Goal: Task Accomplishment & Management: Use online tool/utility

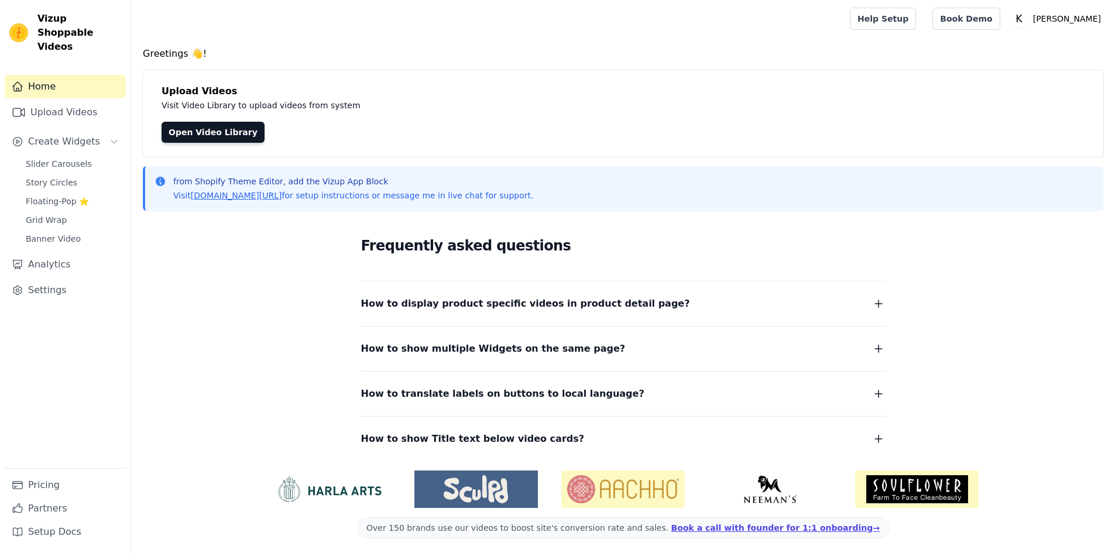
scroll to position [4, 0]
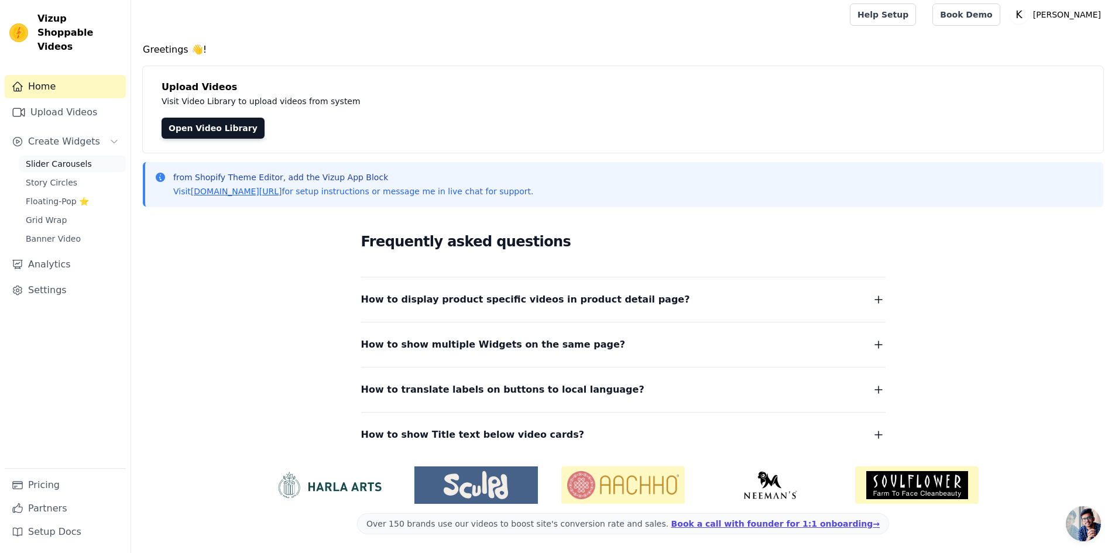
click at [76, 158] on span "Slider Carousels" at bounding box center [59, 164] width 66 height 12
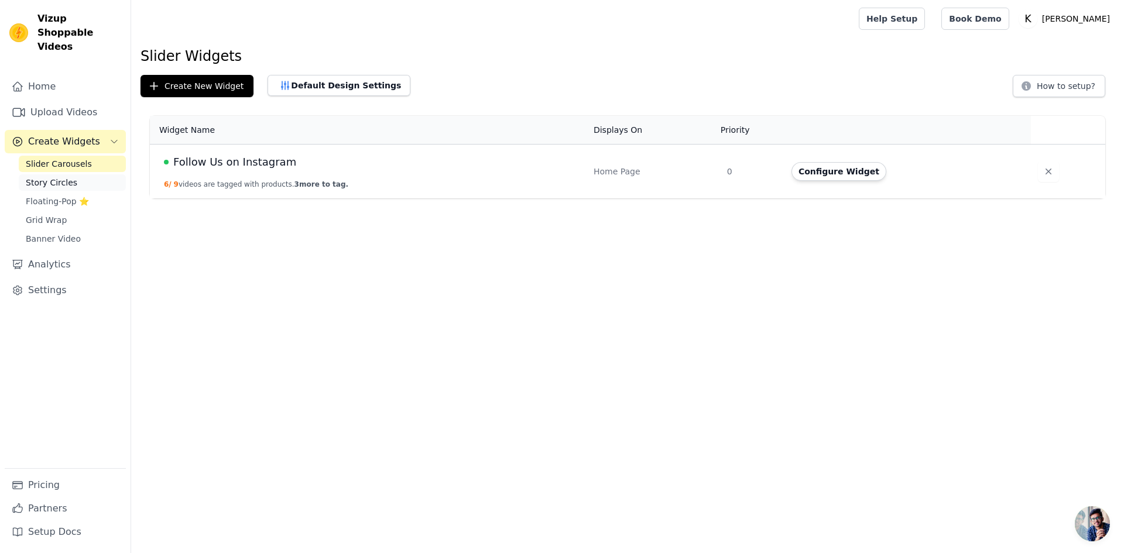
click at [64, 177] on span "Story Circles" at bounding box center [51, 183] width 51 height 12
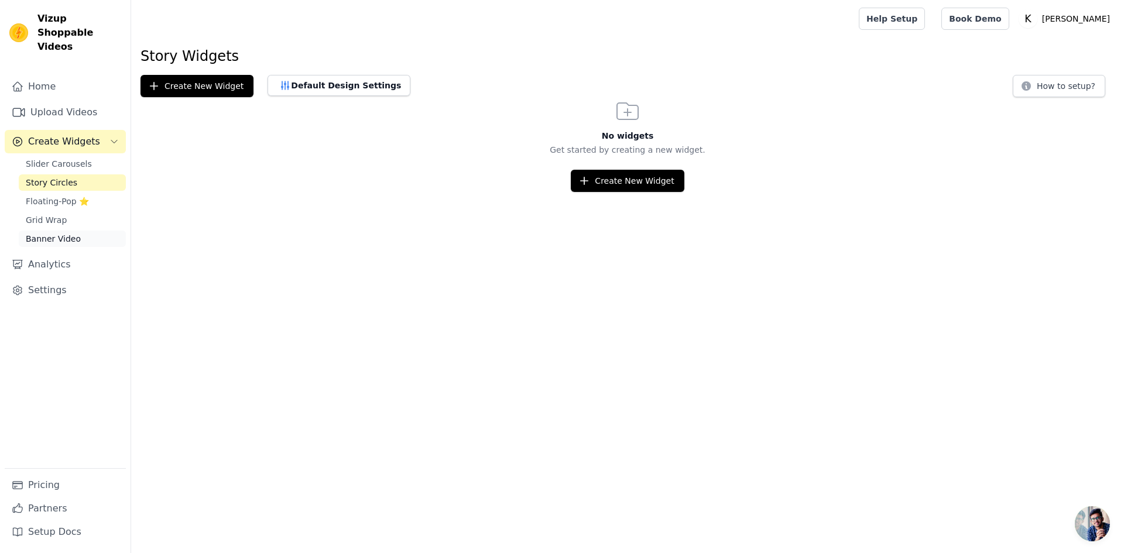
click at [40, 233] on span "Banner Video" at bounding box center [53, 239] width 55 height 12
click at [67, 101] on link "Upload Videos" at bounding box center [65, 112] width 121 height 23
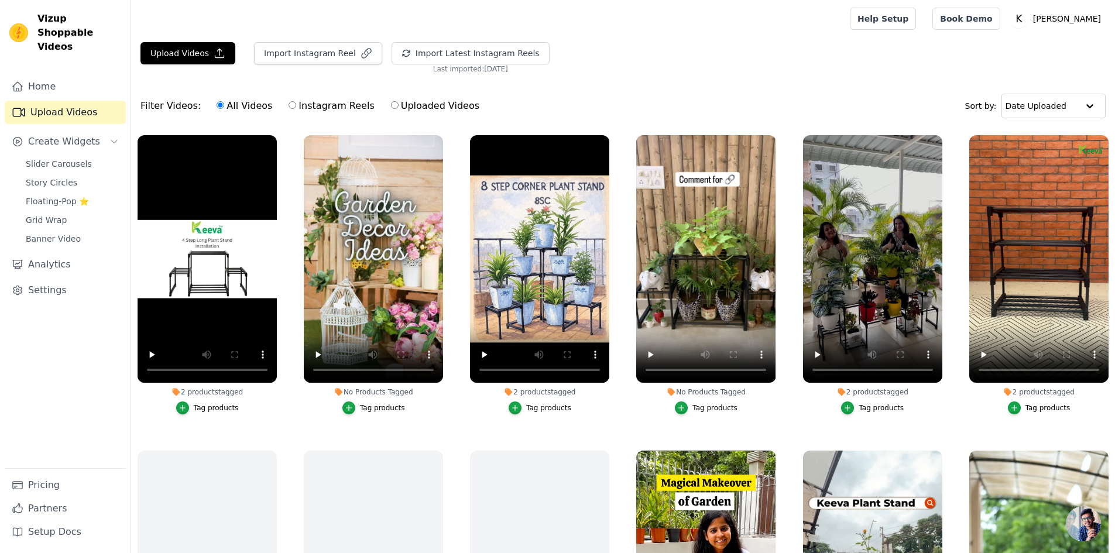
click at [291, 104] on label "Instagram Reels" at bounding box center [331, 105] width 87 height 15
click at [291, 104] on input "Instagram Reels" at bounding box center [292, 105] width 8 height 8
radio input "true"
click at [311, 56] on button "Import Instagram Reel" at bounding box center [318, 53] width 128 height 22
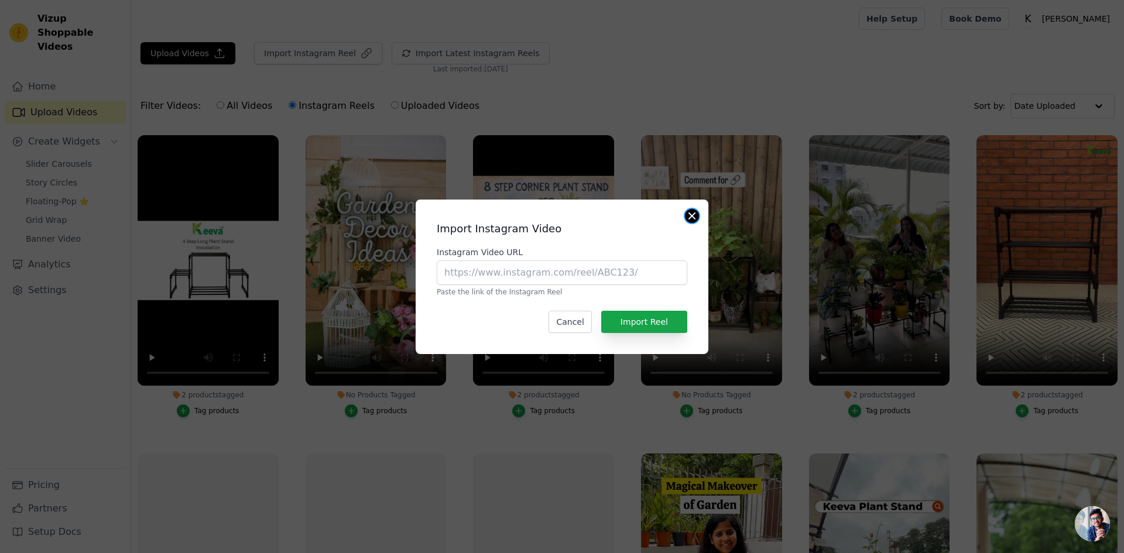
click at [689, 217] on button "Close modal" at bounding box center [692, 216] width 14 height 14
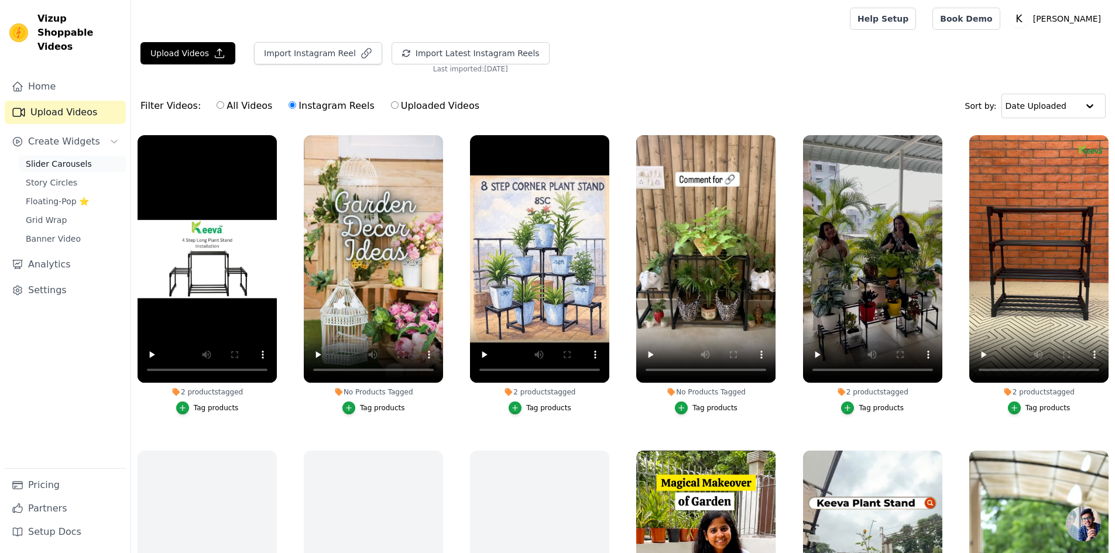
click at [57, 158] on span "Slider Carousels" at bounding box center [59, 164] width 66 height 12
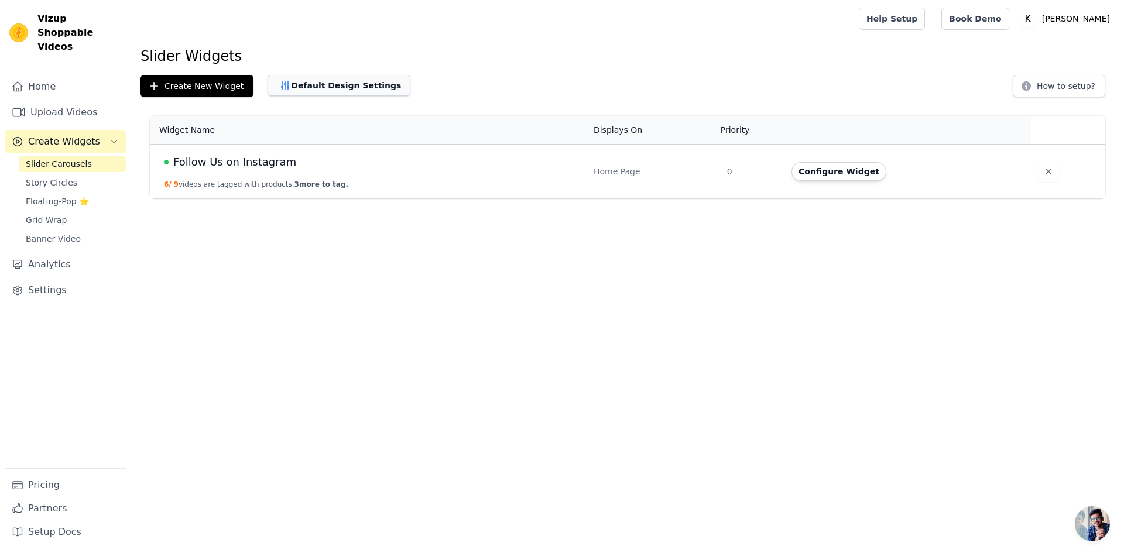
click at [363, 81] on button "Default Design Settings" at bounding box center [338, 85] width 143 height 21
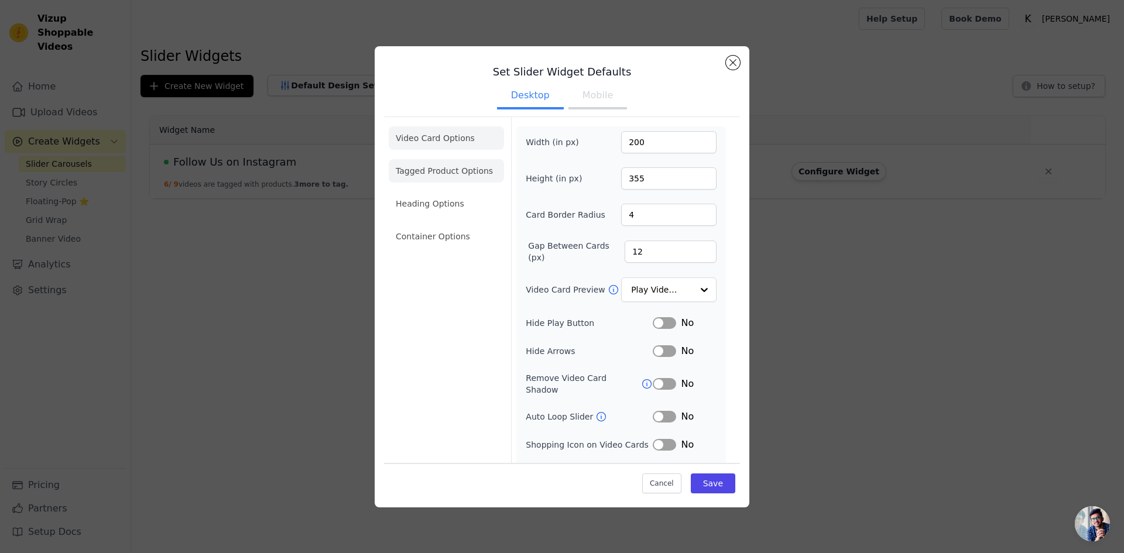
click at [415, 225] on li "Tagged Product Options" at bounding box center [446, 236] width 115 height 23
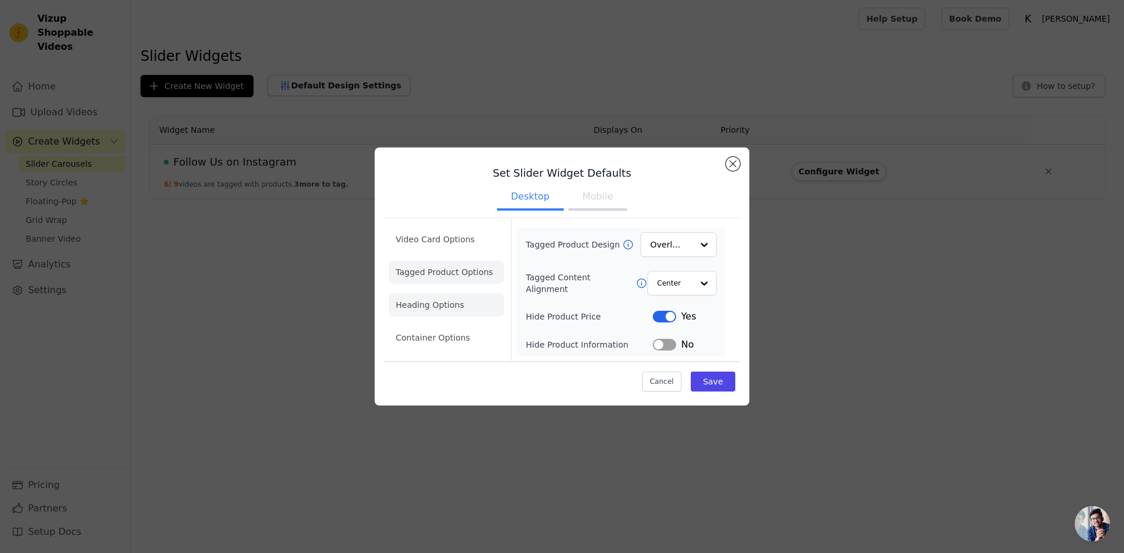
click at [408, 301] on li "Heading Options" at bounding box center [446, 304] width 115 height 23
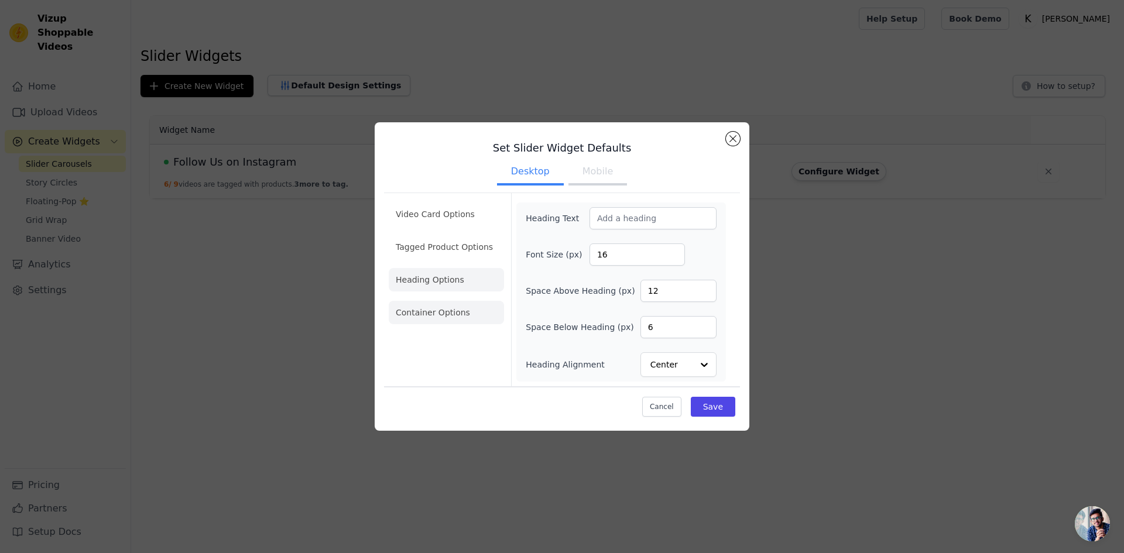
click at [424, 310] on li "Container Options" at bounding box center [446, 312] width 115 height 23
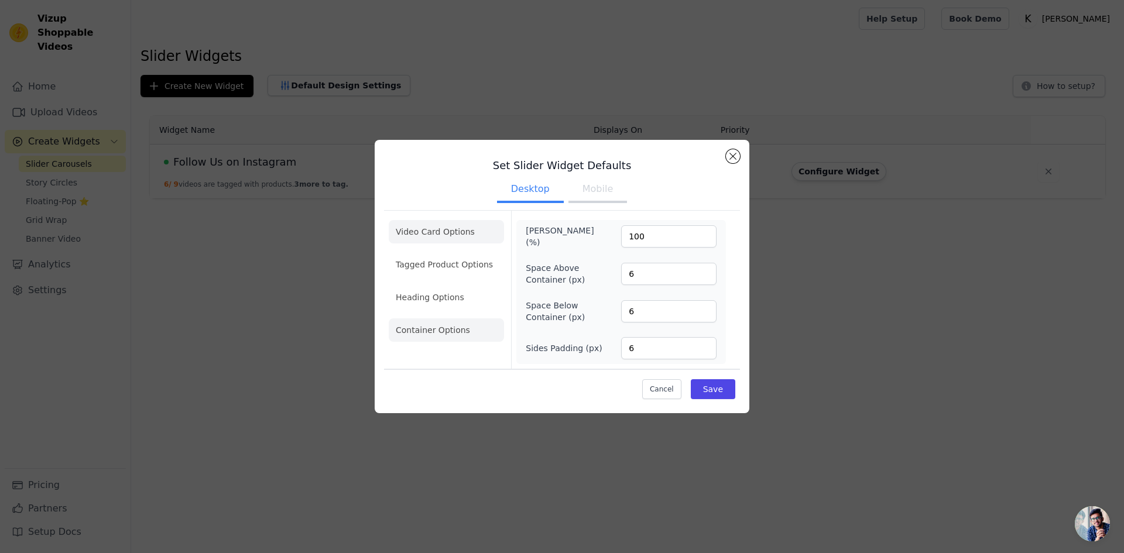
click at [435, 253] on li "Video Card Options" at bounding box center [446, 264] width 115 height 23
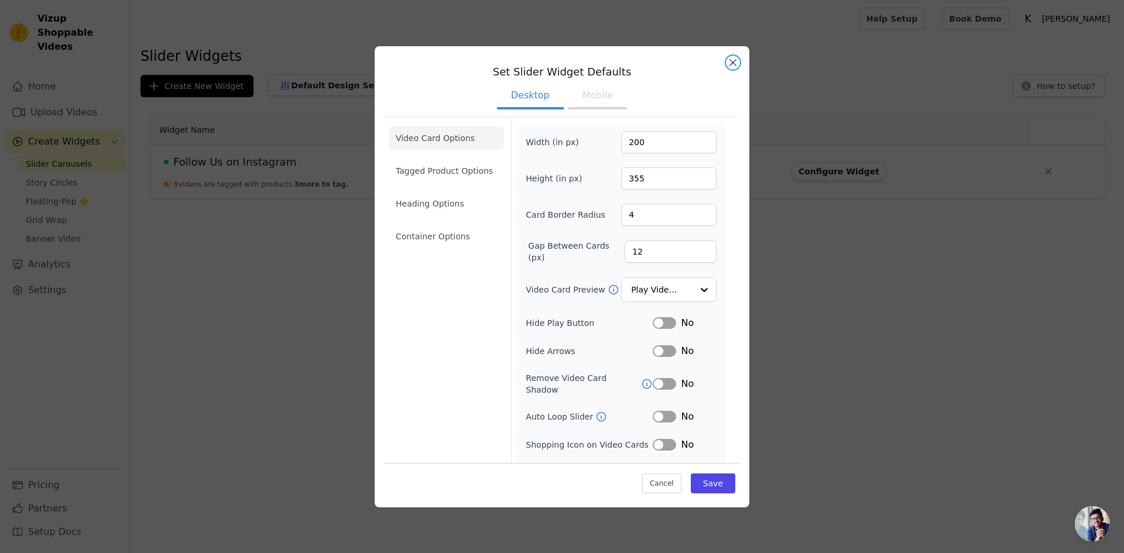
drag, startPoint x: 731, startPoint y: 64, endPoint x: 406, endPoint y: 145, distance: 335.9
click at [731, 64] on button "Close modal" at bounding box center [733, 63] width 14 height 14
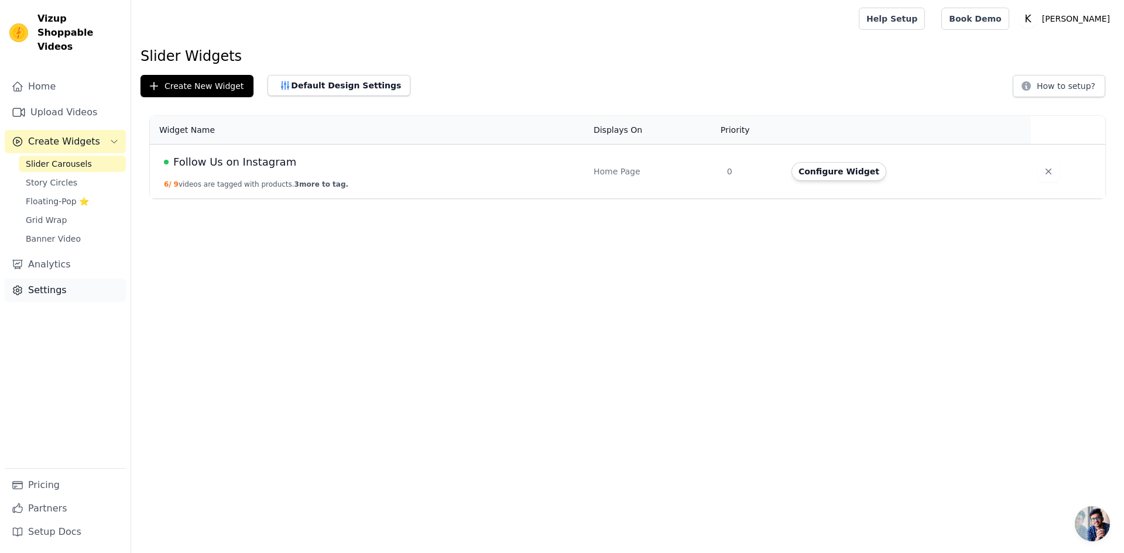
click at [56, 279] on link "Settings" at bounding box center [65, 290] width 121 height 23
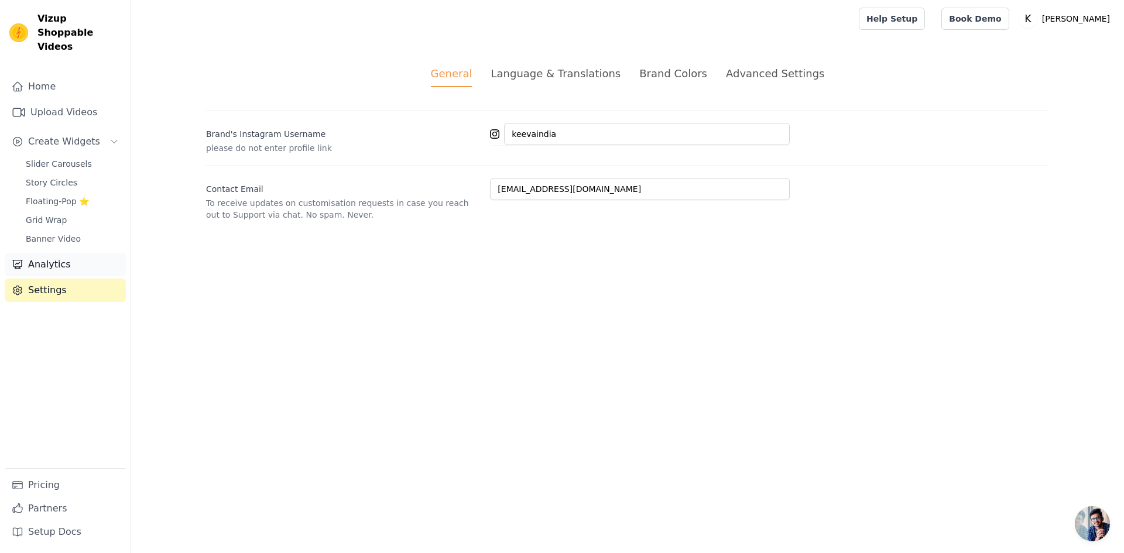
click at [45, 253] on link "Analytics" at bounding box center [65, 264] width 121 height 23
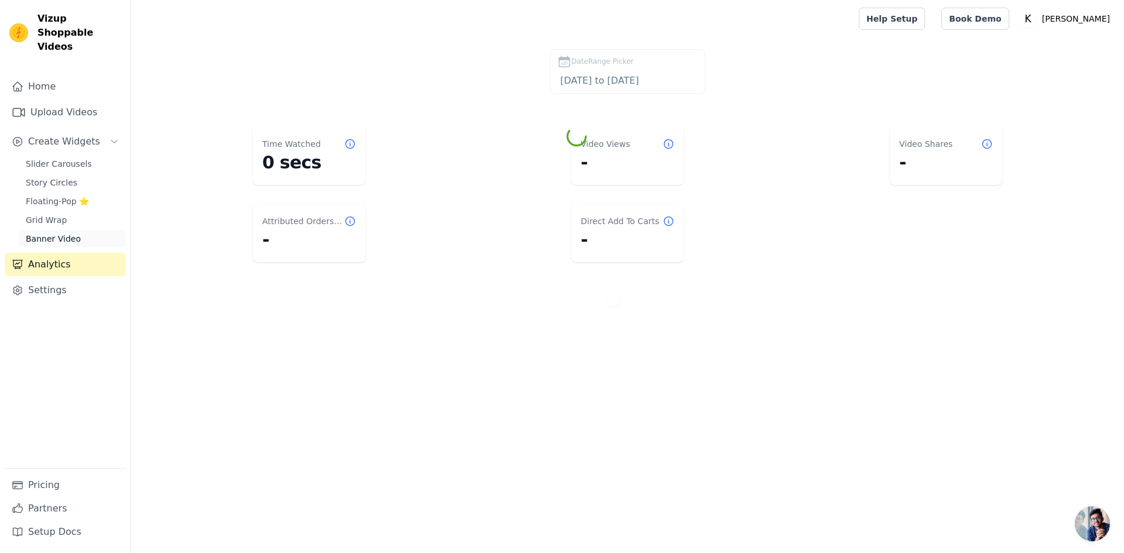
click at [44, 233] on span "Banner Video" at bounding box center [53, 239] width 55 height 12
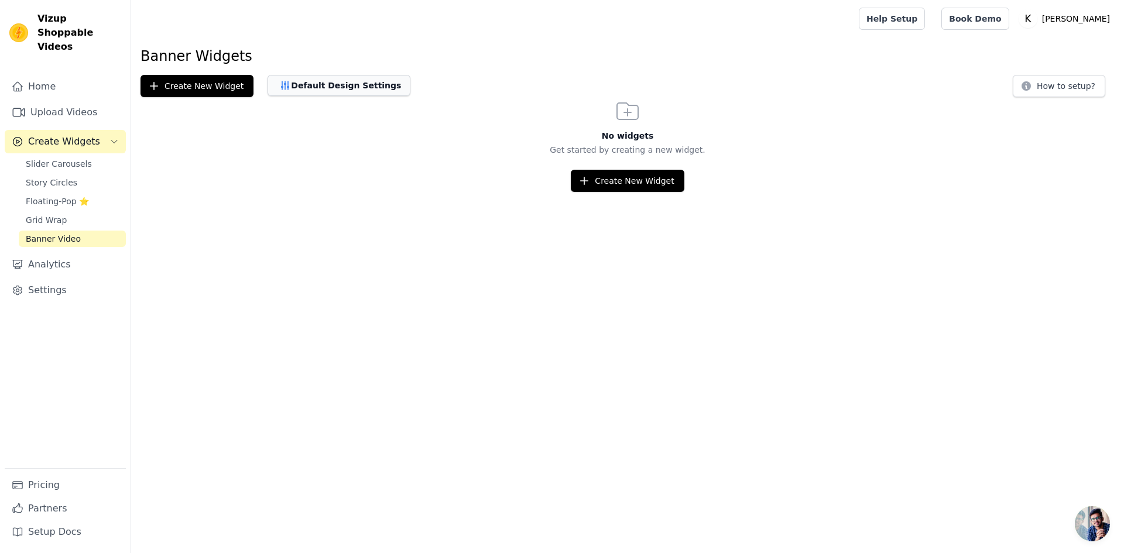
click at [353, 87] on button "Default Design Settings" at bounding box center [338, 85] width 143 height 21
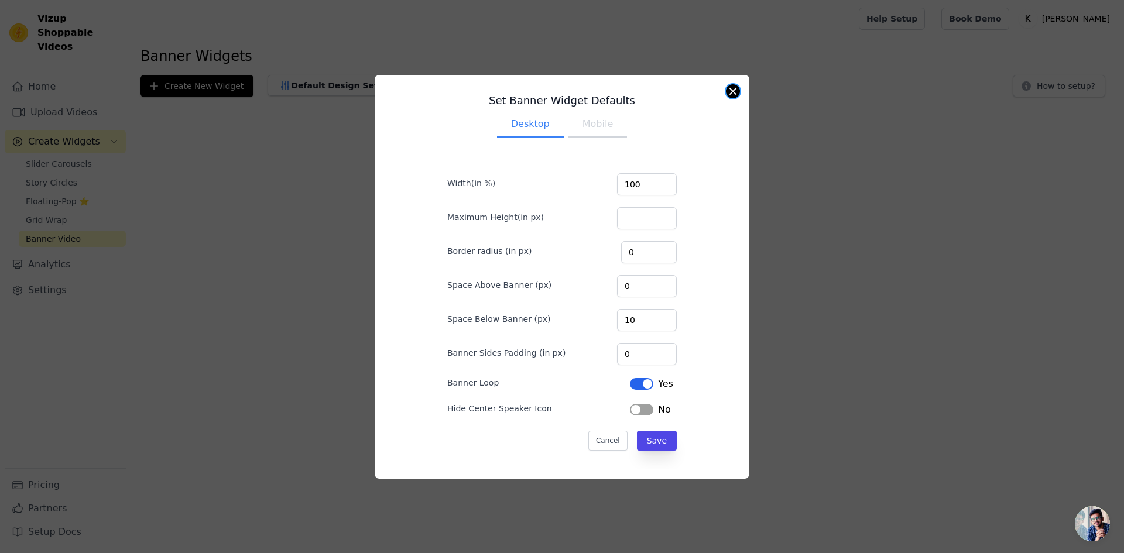
click at [729, 90] on button "Close modal" at bounding box center [733, 91] width 14 height 14
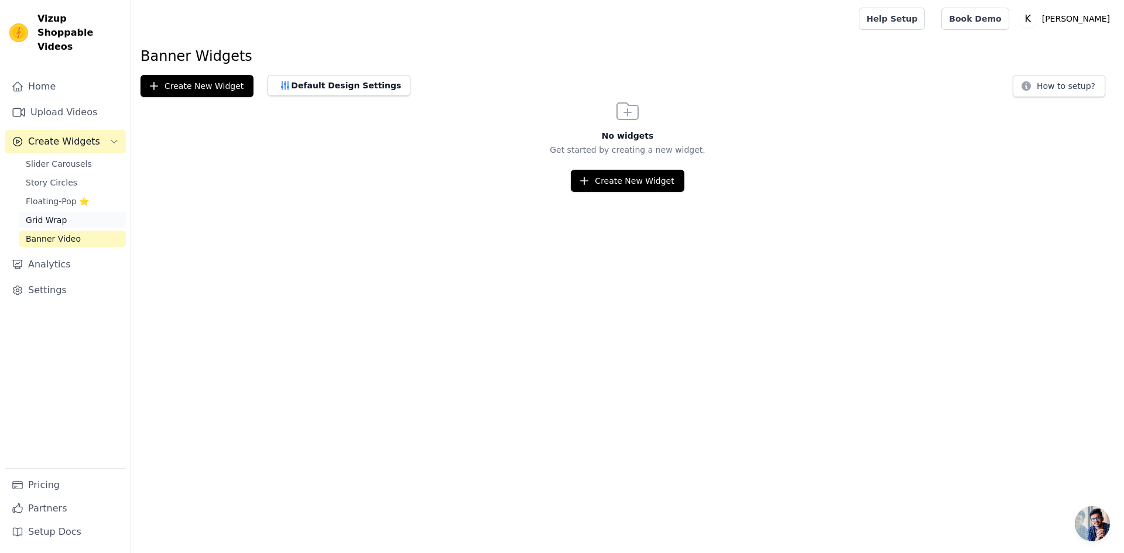
click at [60, 214] on span "Grid Wrap" at bounding box center [46, 220] width 41 height 12
click at [43, 195] on span "Floating-Pop ⭐" at bounding box center [57, 201] width 63 height 12
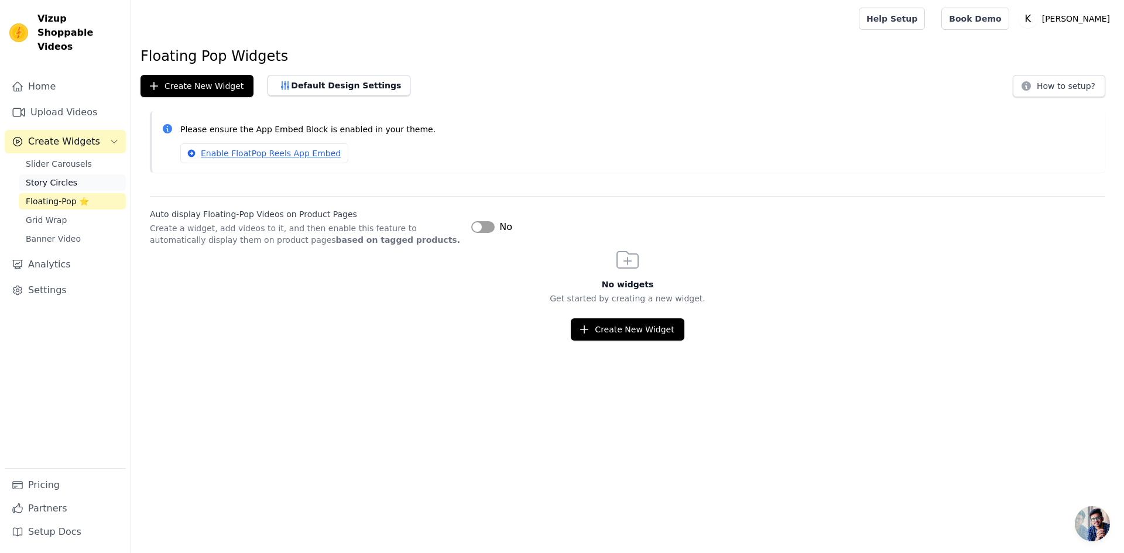
click at [46, 177] on span "Story Circles" at bounding box center [51, 183] width 51 height 12
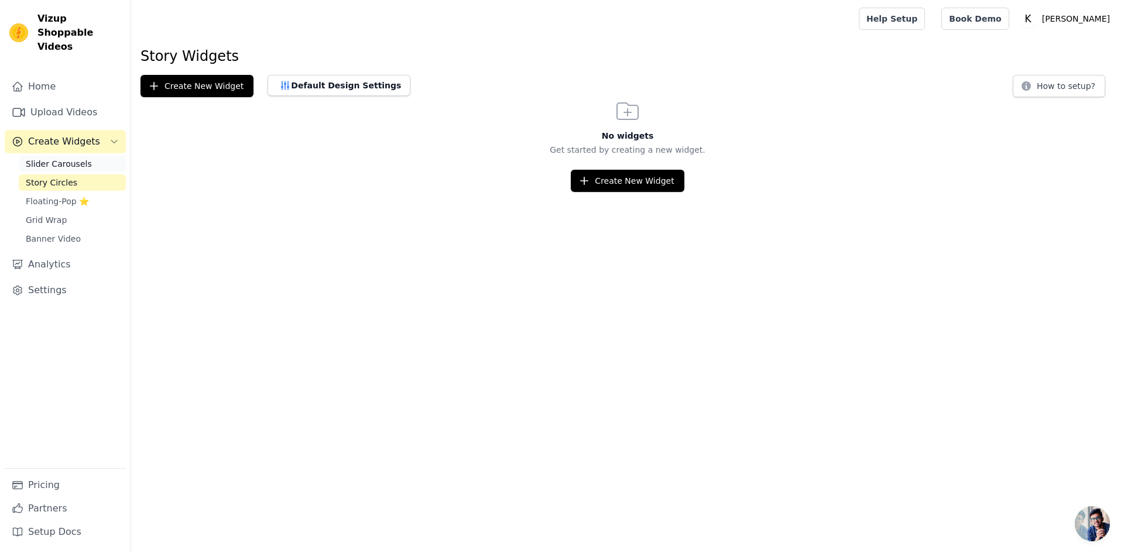
click at [40, 156] on link "Slider Carousels" at bounding box center [72, 164] width 107 height 16
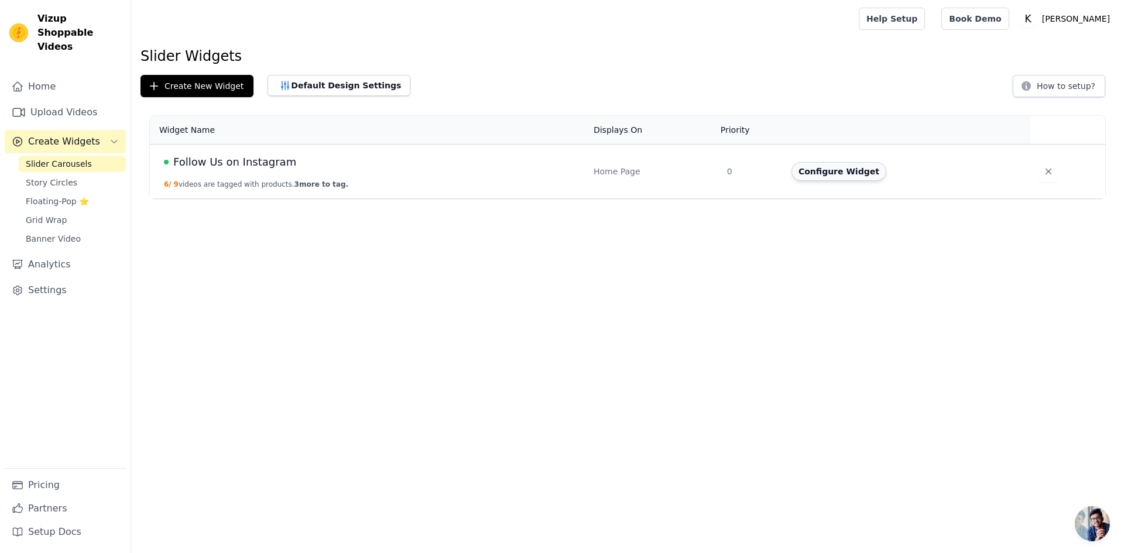
click at [859, 170] on button "Configure Widget" at bounding box center [838, 171] width 95 height 19
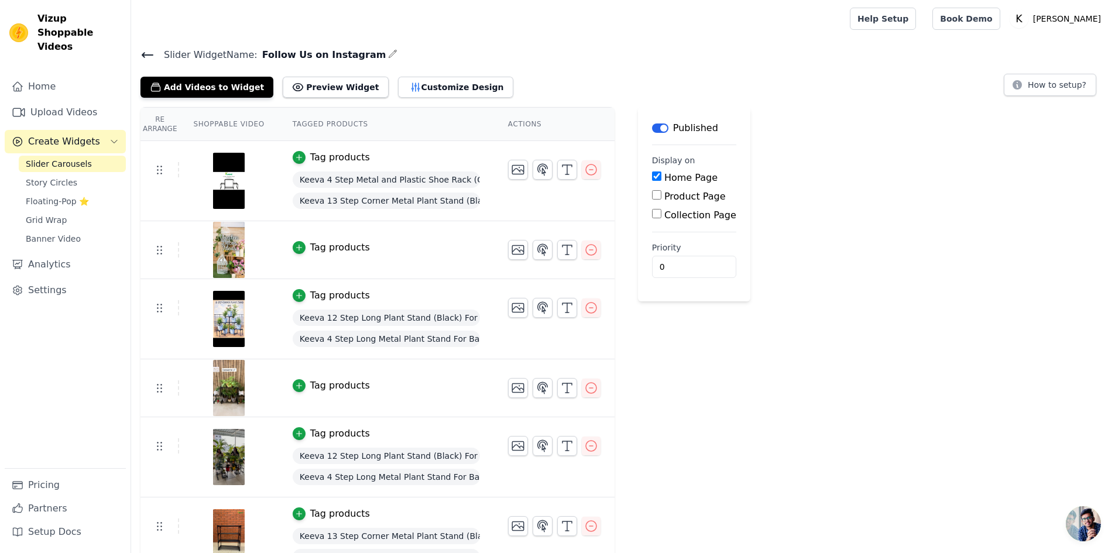
click at [228, 182] on img at bounding box center [228, 181] width 33 height 56
click at [295, 153] on icon "button" at bounding box center [299, 157] width 8 height 8
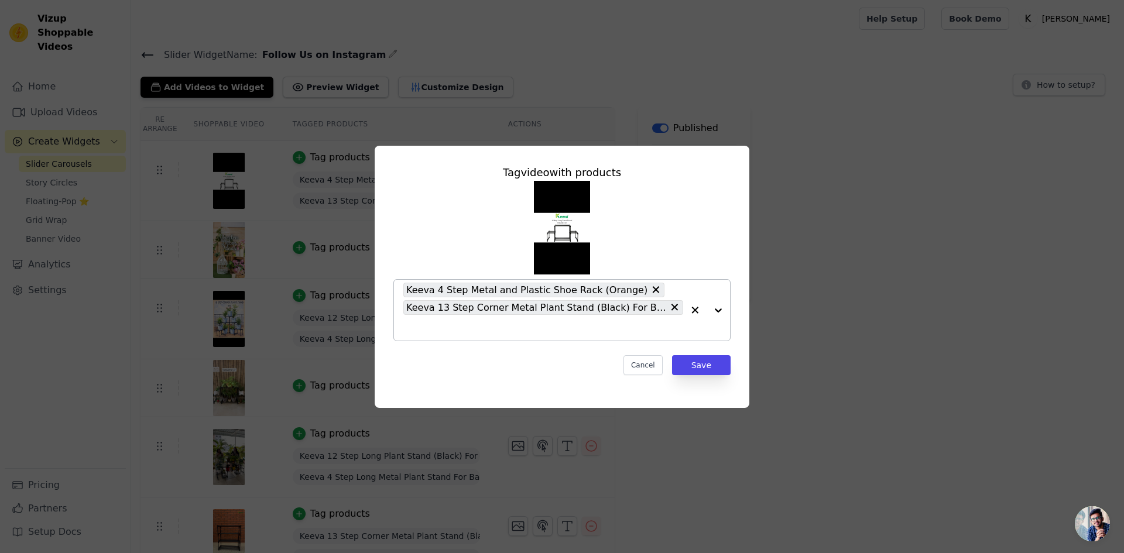
click at [717, 312] on div at bounding box center [706, 310] width 47 height 61
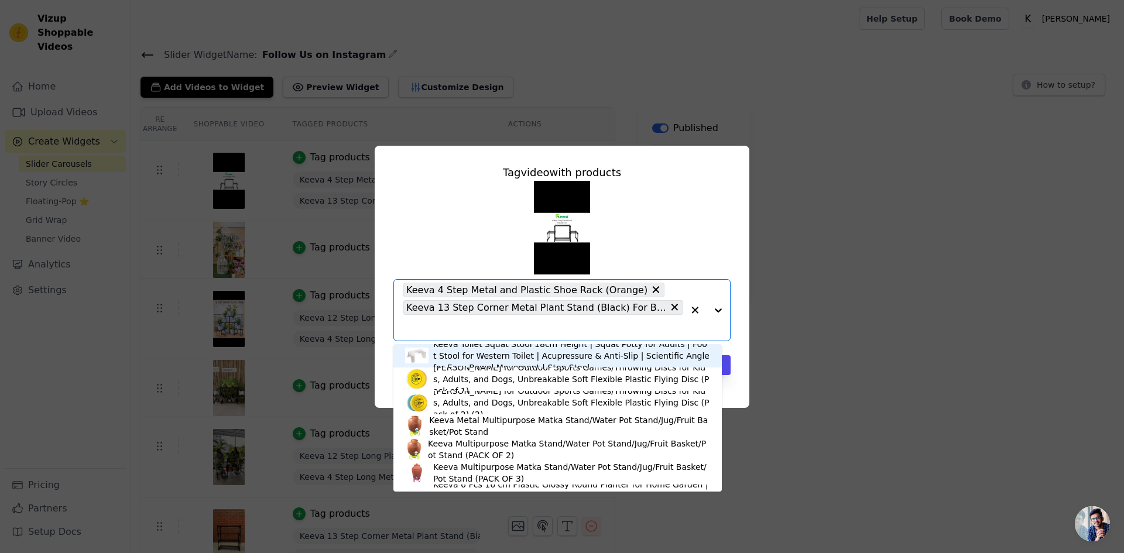
click at [650, 290] on icon at bounding box center [656, 290] width 12 height 12
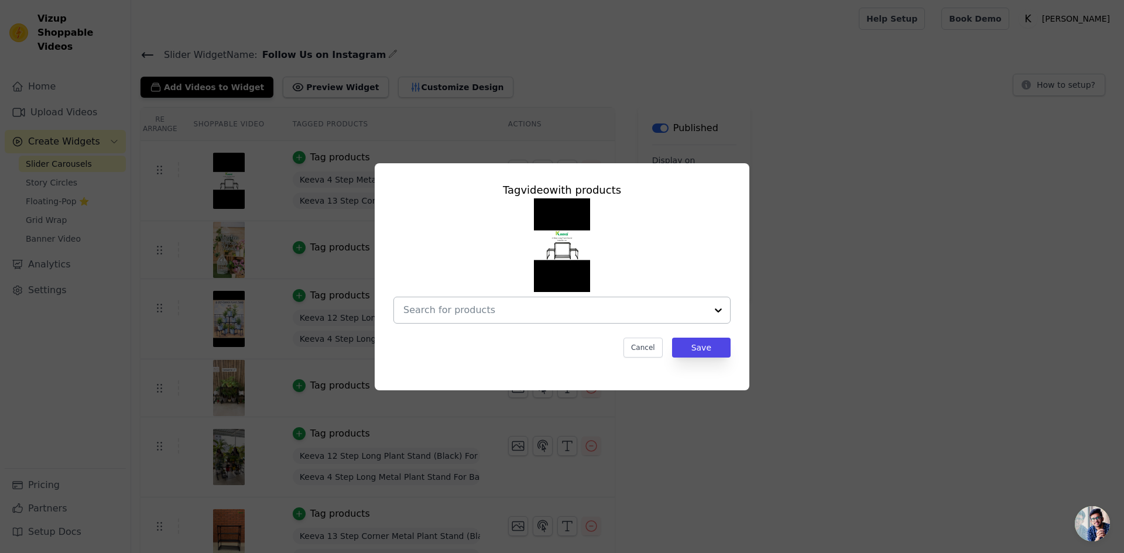
click at [548, 240] on img at bounding box center [562, 245] width 56 height 94
click at [544, 312] on input "text" at bounding box center [554, 310] width 303 height 14
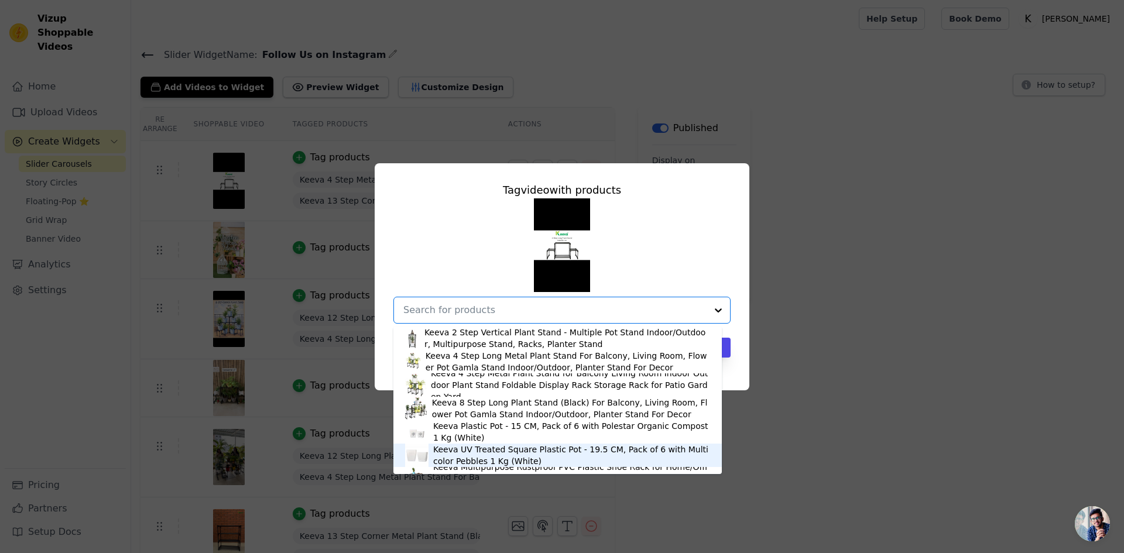
scroll to position [208, 0]
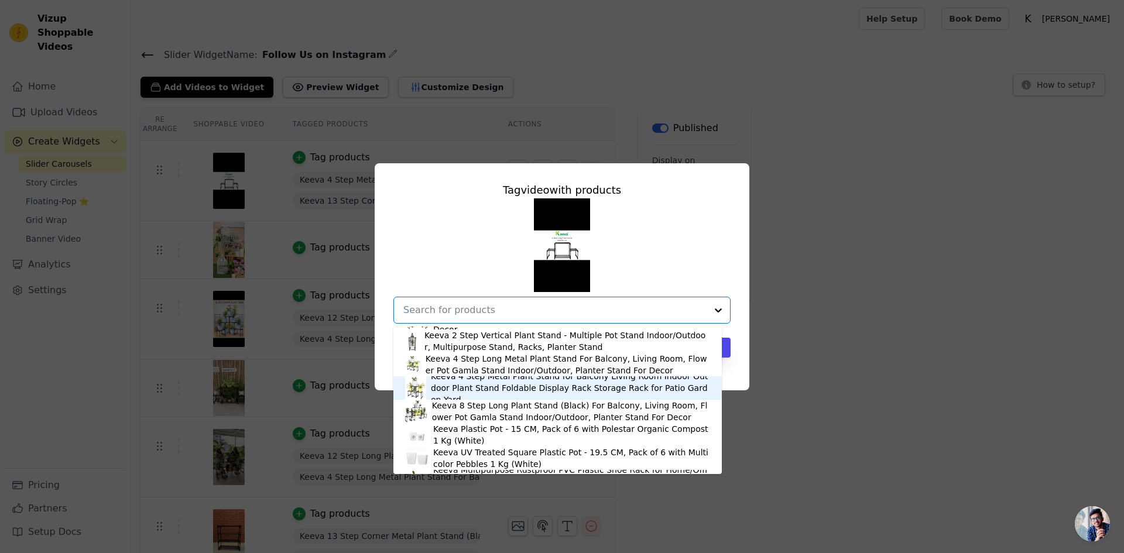
click at [493, 393] on div "Keeva 4 Step Metal Plant Stand for Balcony Living Room Indoor Outdoor Plant Sta…" at bounding box center [570, 387] width 279 height 35
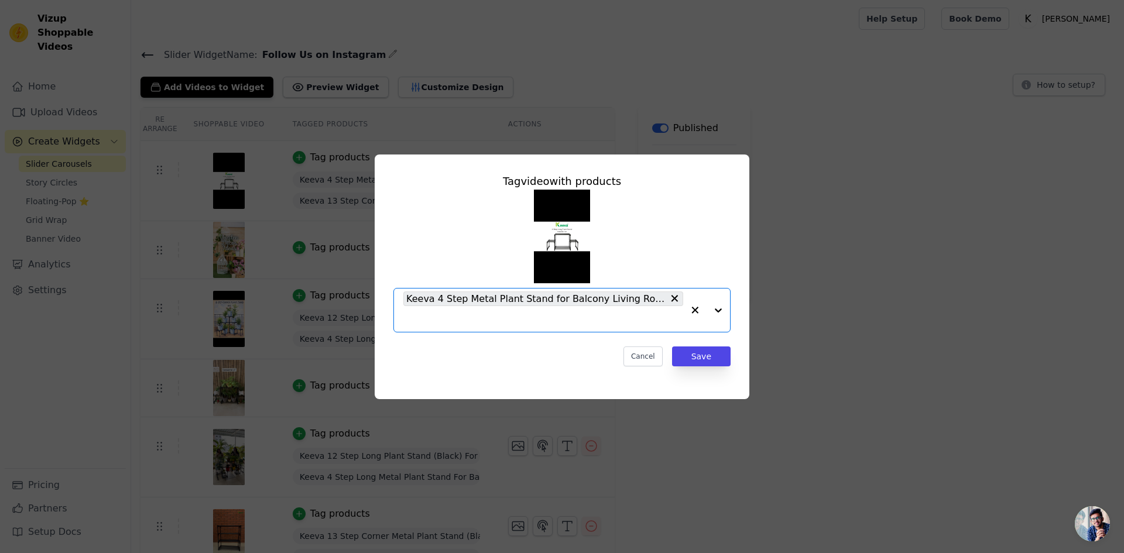
click at [462, 316] on input "text" at bounding box center [543, 319] width 280 height 14
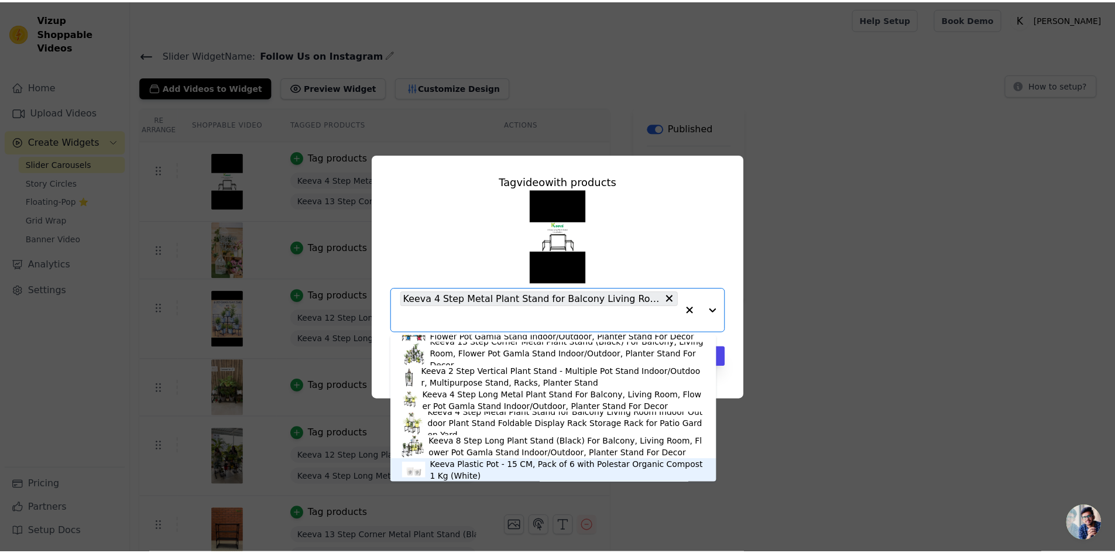
scroll to position [176, 0]
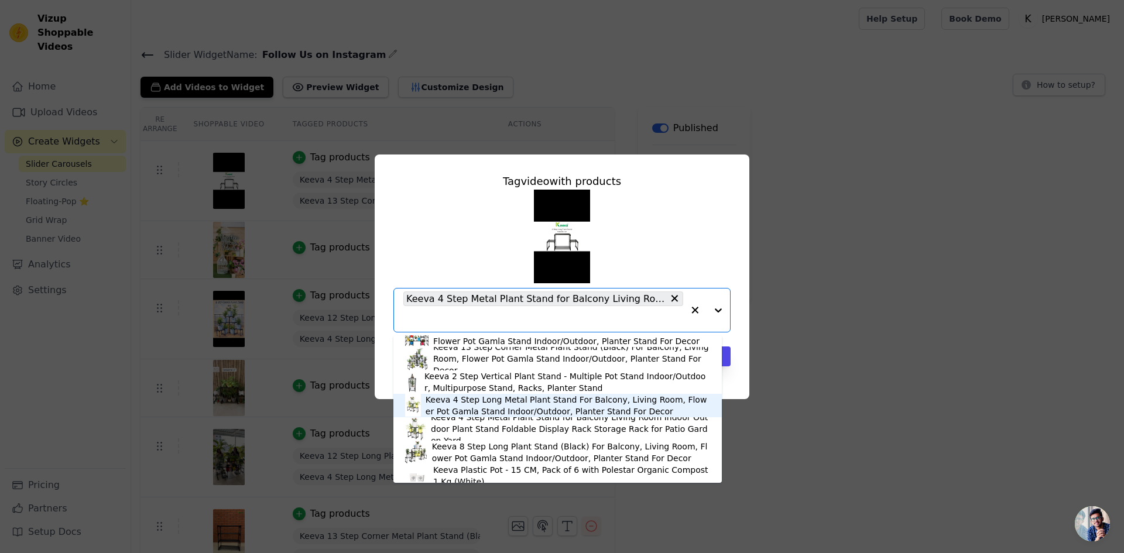
click at [471, 413] on div "Keeva 4 Step Long Metal Plant Stand For Balcony, Living Room, Flower Pot Gamla …" at bounding box center [567, 405] width 284 height 23
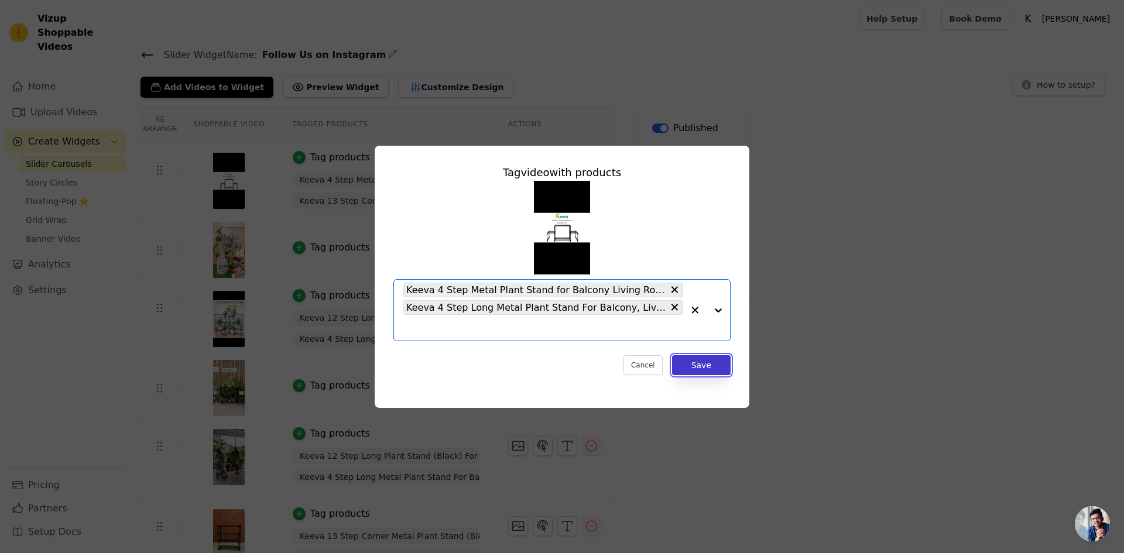
click at [693, 365] on button "Save" at bounding box center [701, 365] width 59 height 20
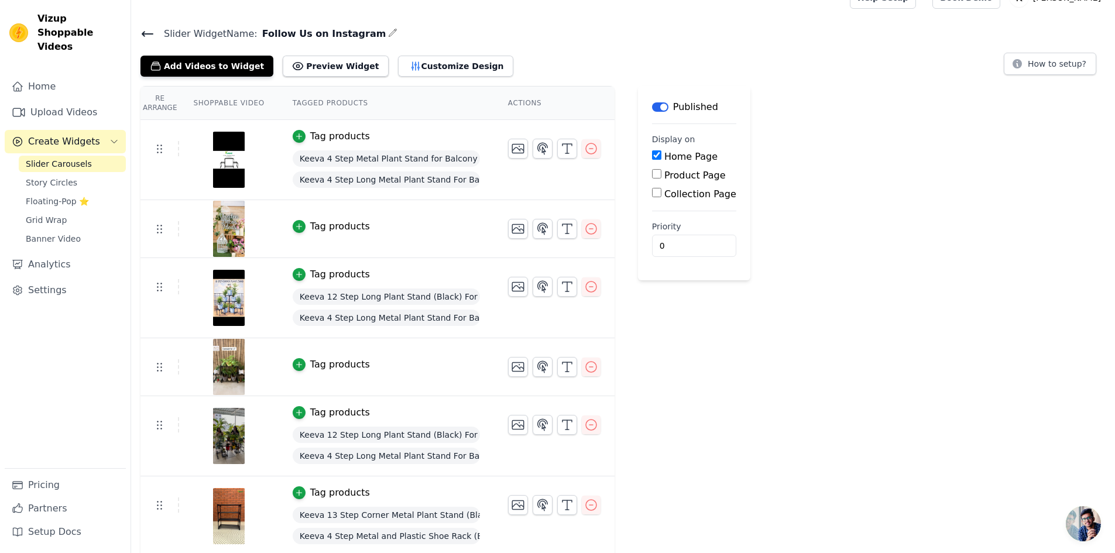
scroll to position [59, 0]
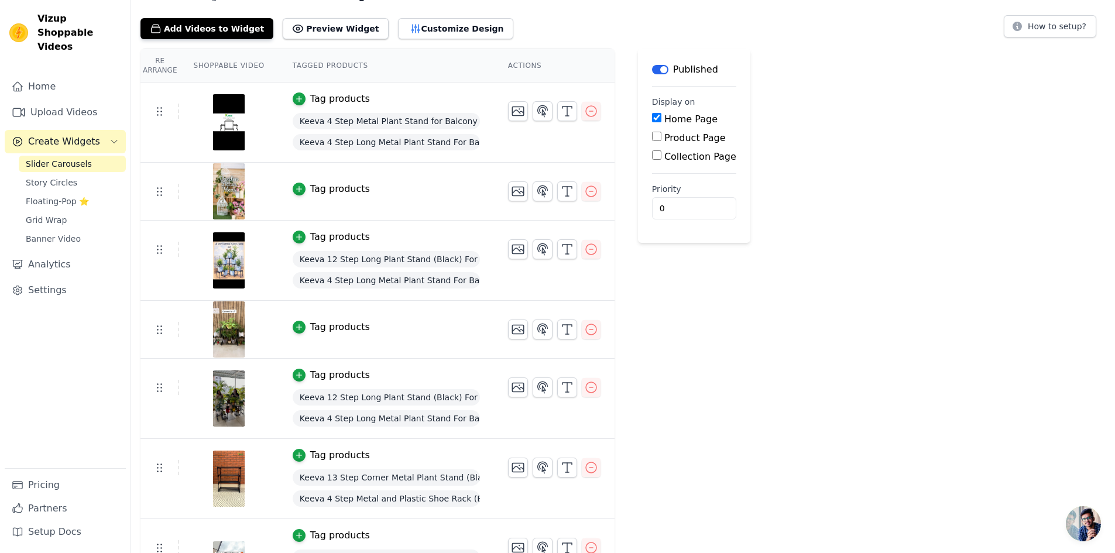
click at [317, 328] on div "Tag products" at bounding box center [340, 327] width 60 height 14
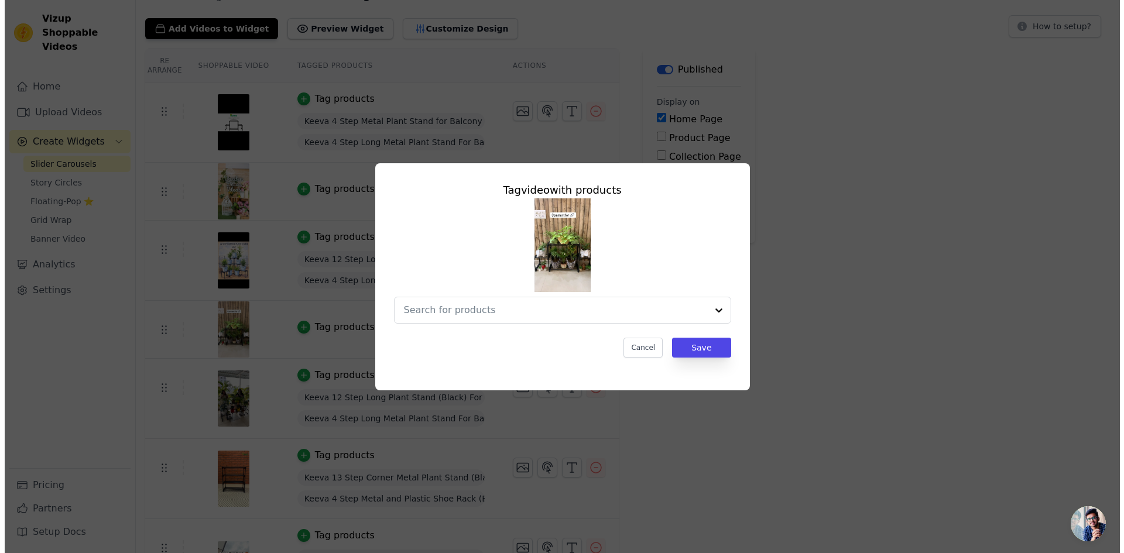
scroll to position [0, 0]
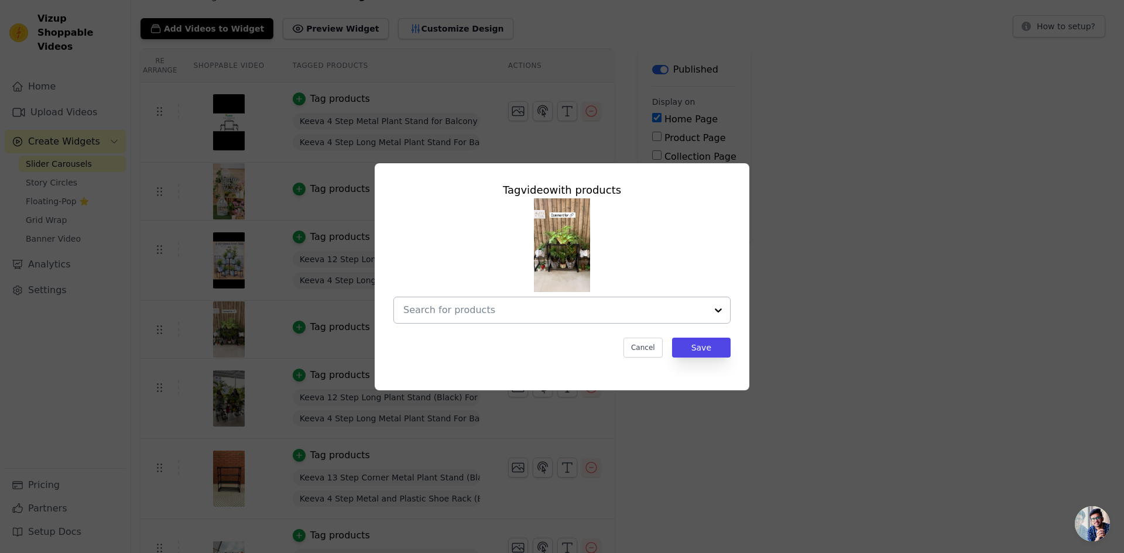
click at [490, 311] on input "text" at bounding box center [554, 310] width 303 height 14
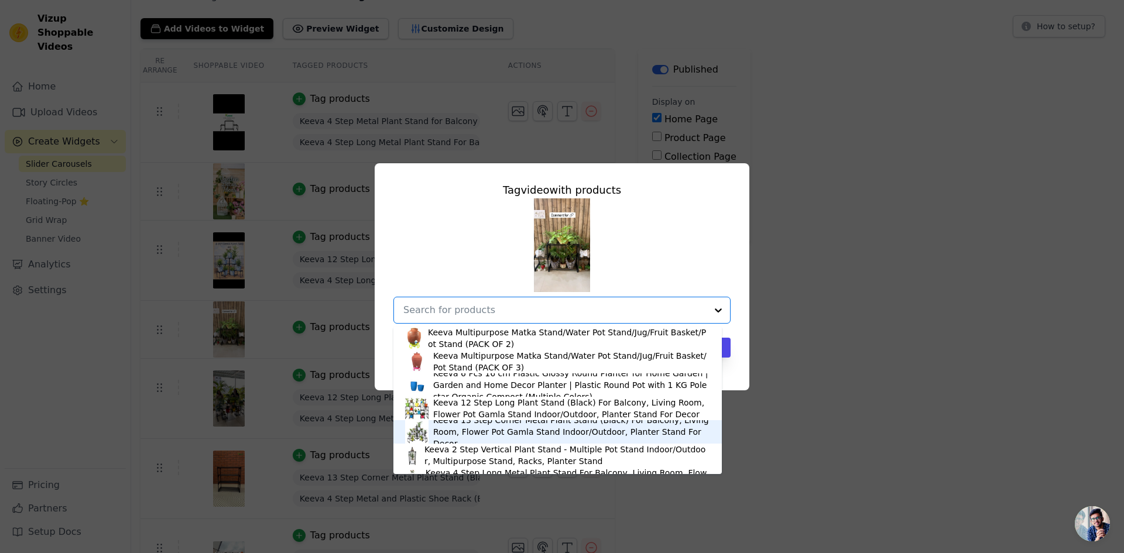
scroll to position [152, 0]
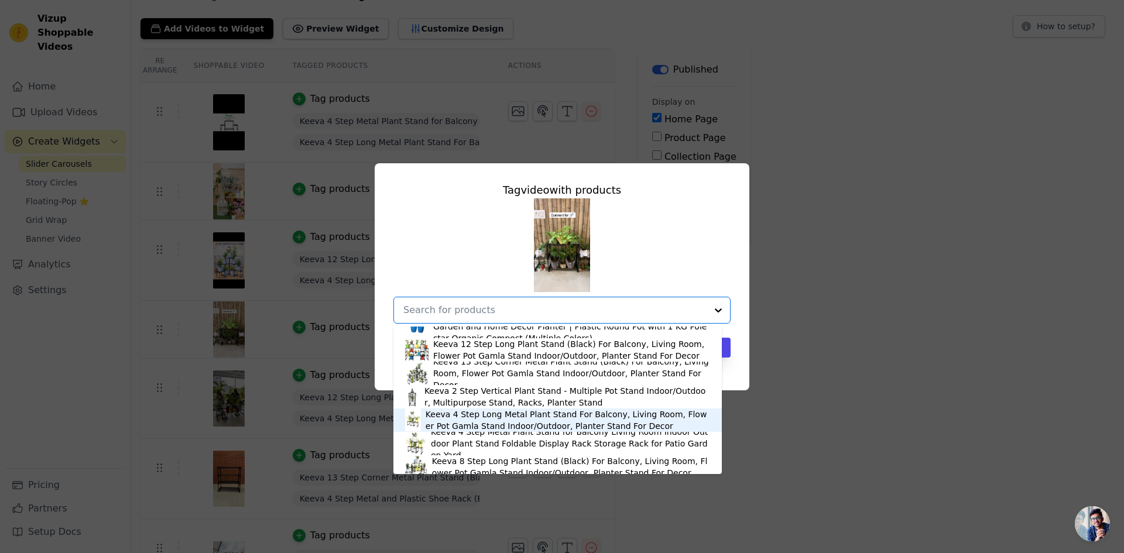
click at [466, 421] on div "Keeva 4 Step Long Metal Plant Stand For Balcony, Living Room, Flower Pot Gamla …" at bounding box center [567, 419] width 284 height 23
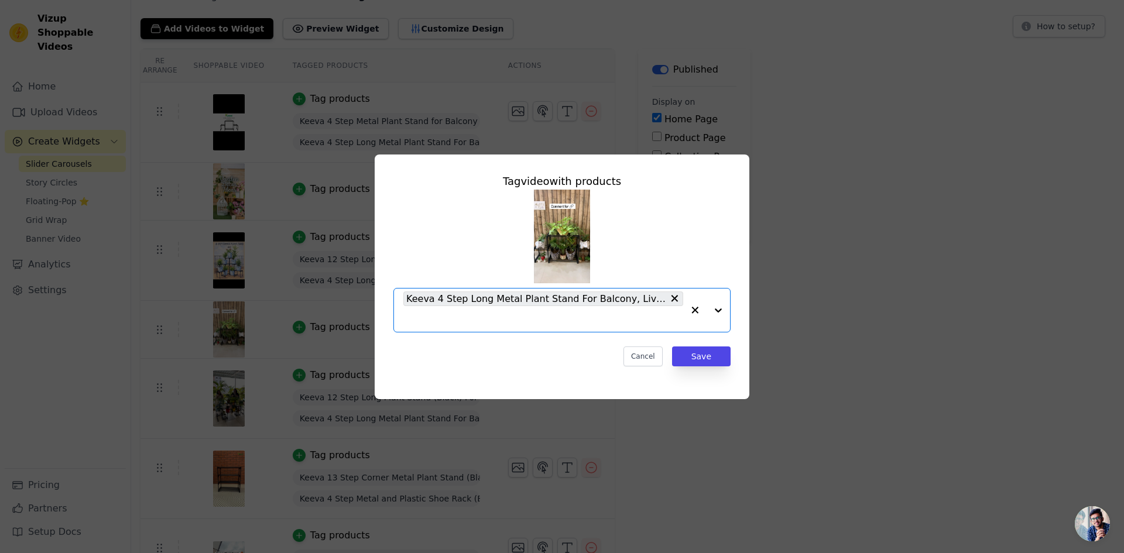
click at [468, 315] on input "text" at bounding box center [543, 319] width 280 height 14
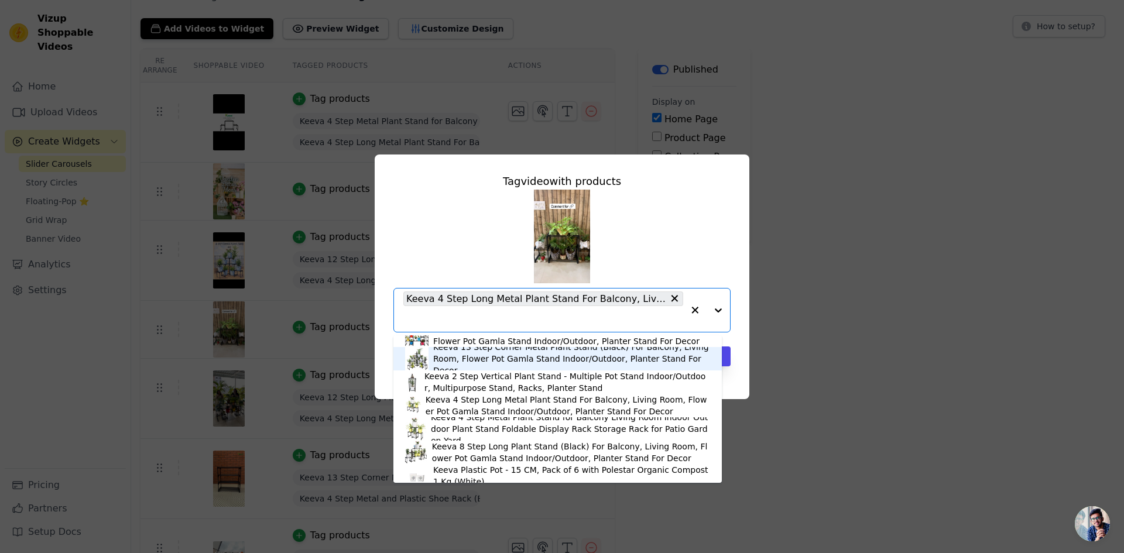
scroll to position [117, 0]
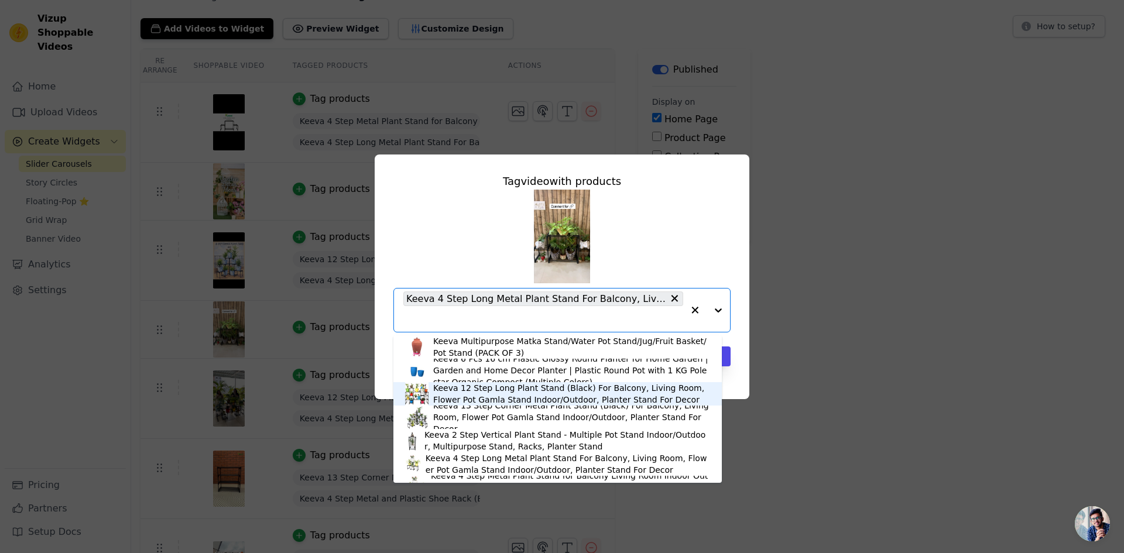
click at [454, 394] on div "Keeva 12 Step Long Plant Stand (Black) For Balcony, Living Room, Flower Pot Gam…" at bounding box center [571, 393] width 277 height 23
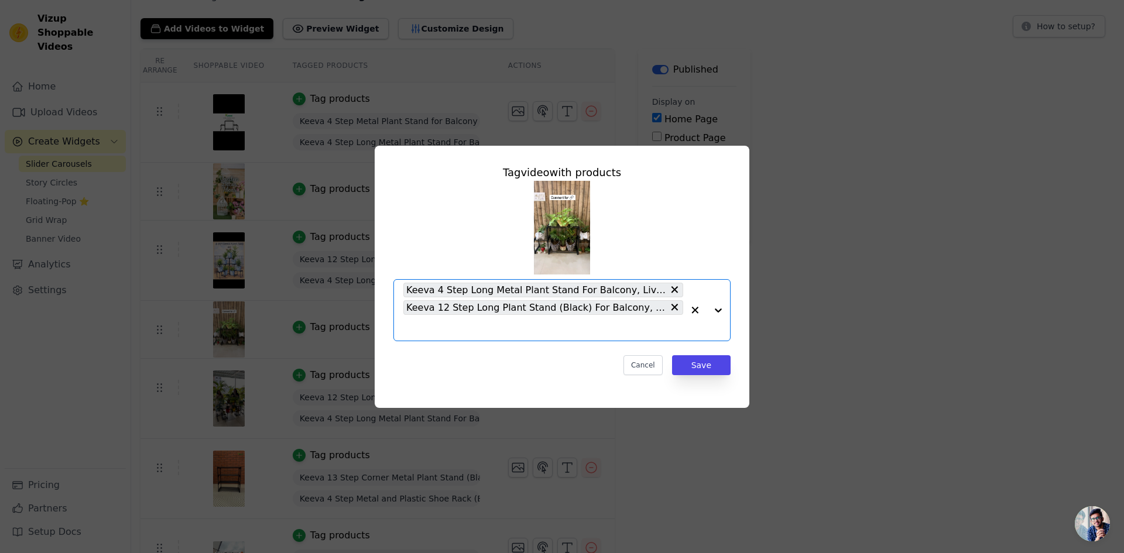
click at [457, 331] on input "text" at bounding box center [543, 328] width 280 height 14
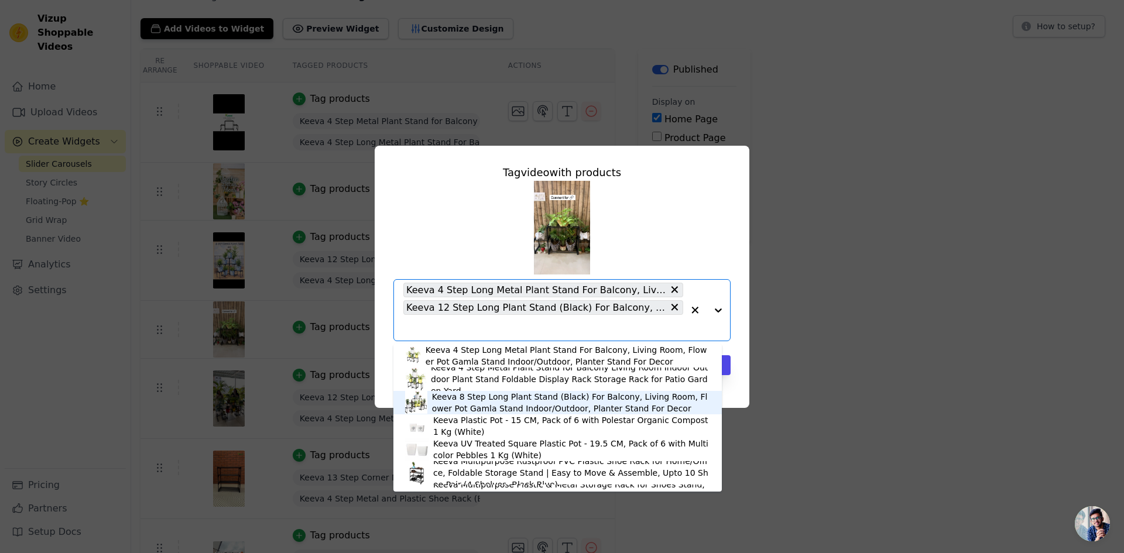
scroll to position [176, 0]
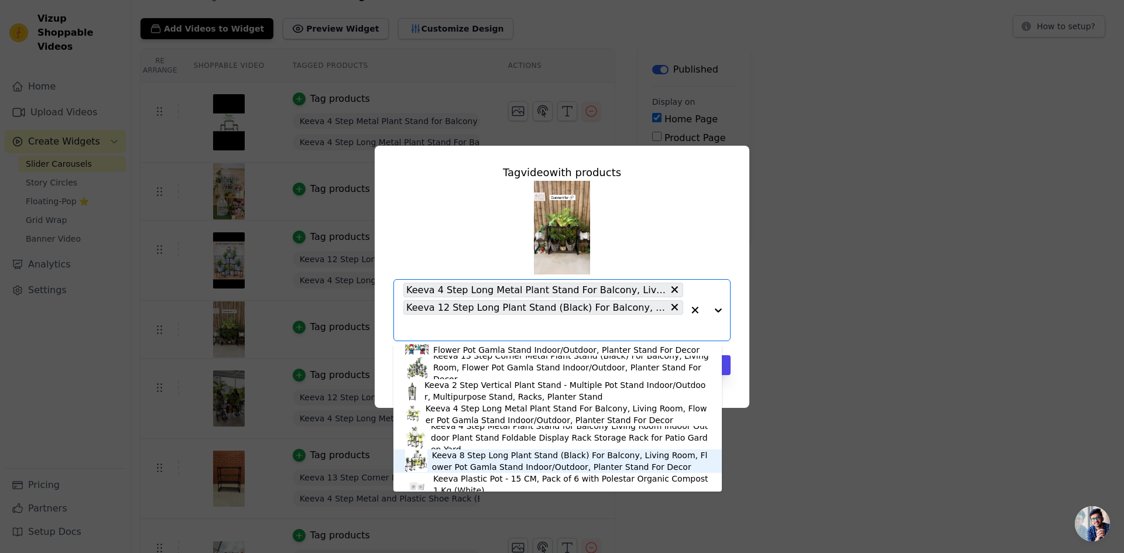
click at [458, 459] on div "Keeva 8 Step Long Plant Stand (Black) For Balcony, Living Room, Flower Pot Gaml…" at bounding box center [571, 460] width 278 height 23
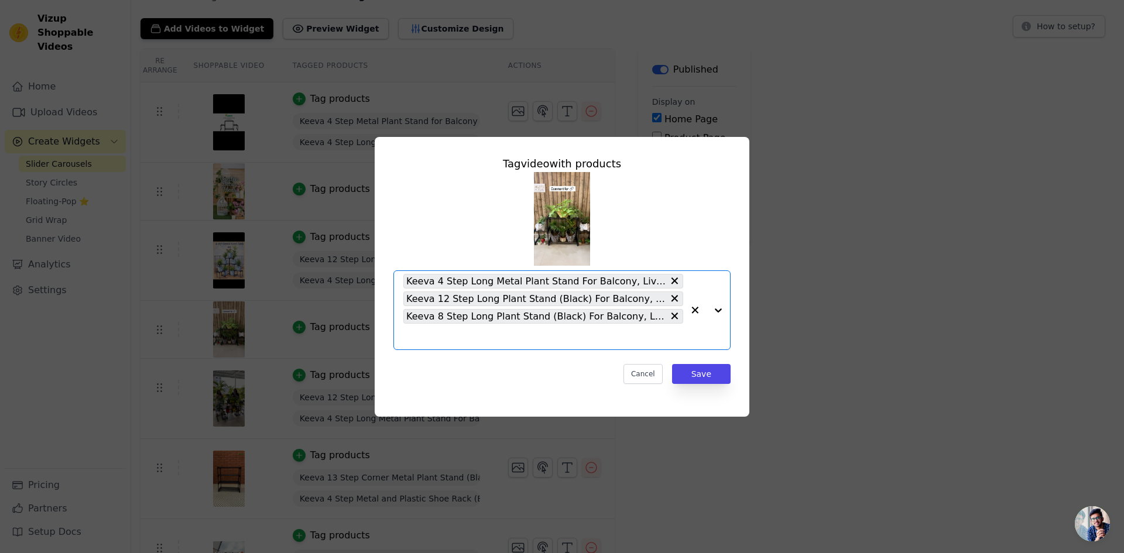
click at [463, 332] on input "text" at bounding box center [543, 336] width 280 height 14
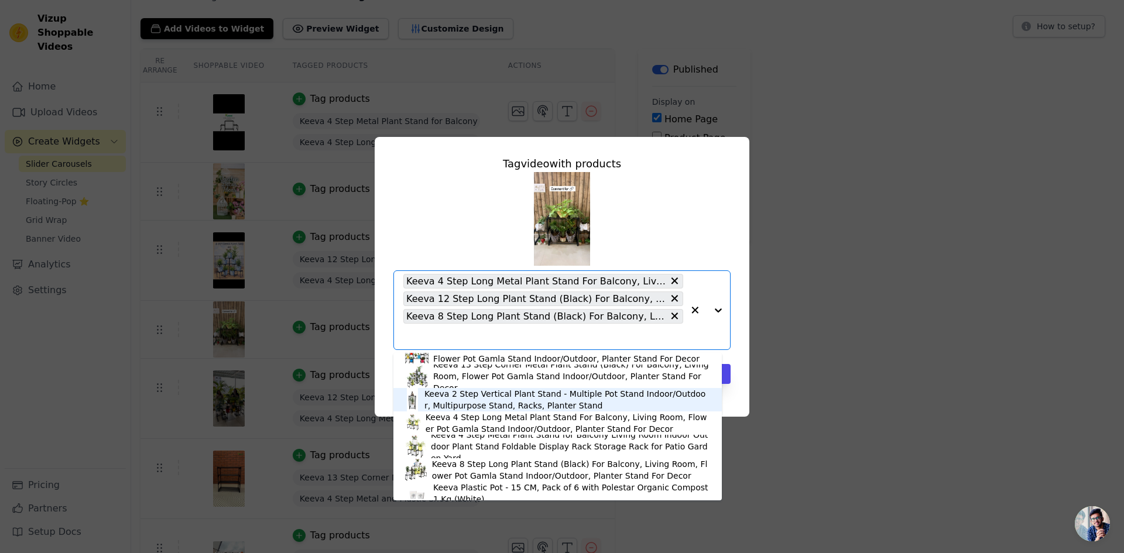
click at [462, 403] on div "Keeva 2 Step Vertical Plant Stand - Multiple Pot Stand Indoor/Outdoor, Multipur…" at bounding box center [567, 399] width 286 height 23
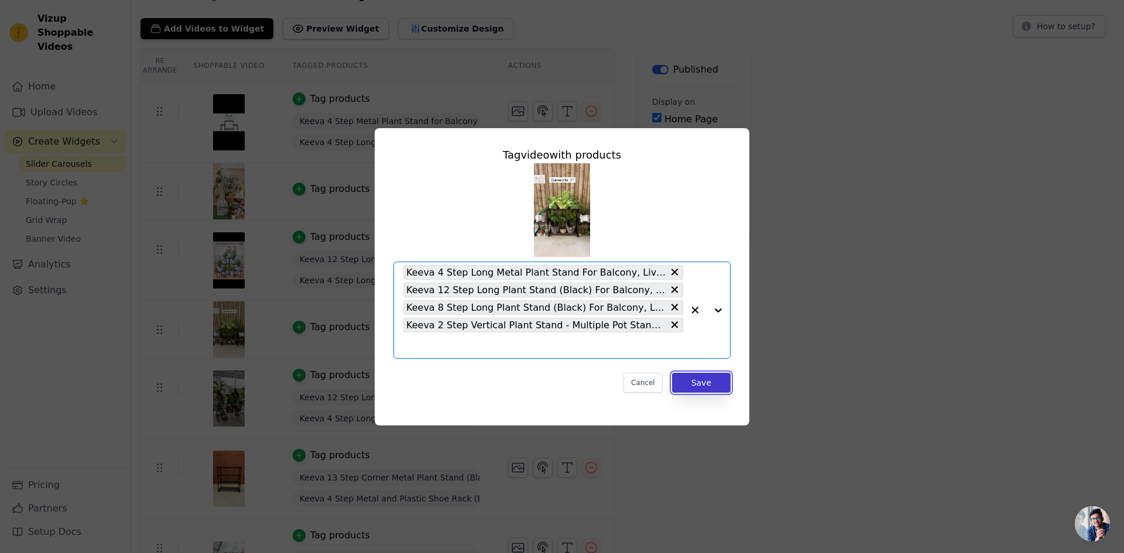
click at [698, 380] on button "Save" at bounding box center [701, 383] width 59 height 20
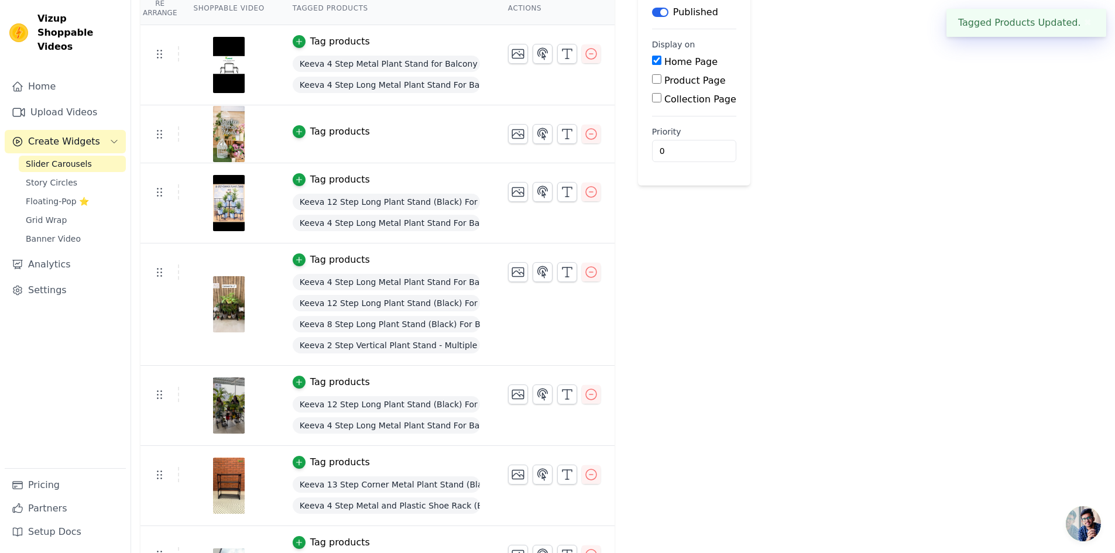
scroll to position [117, 0]
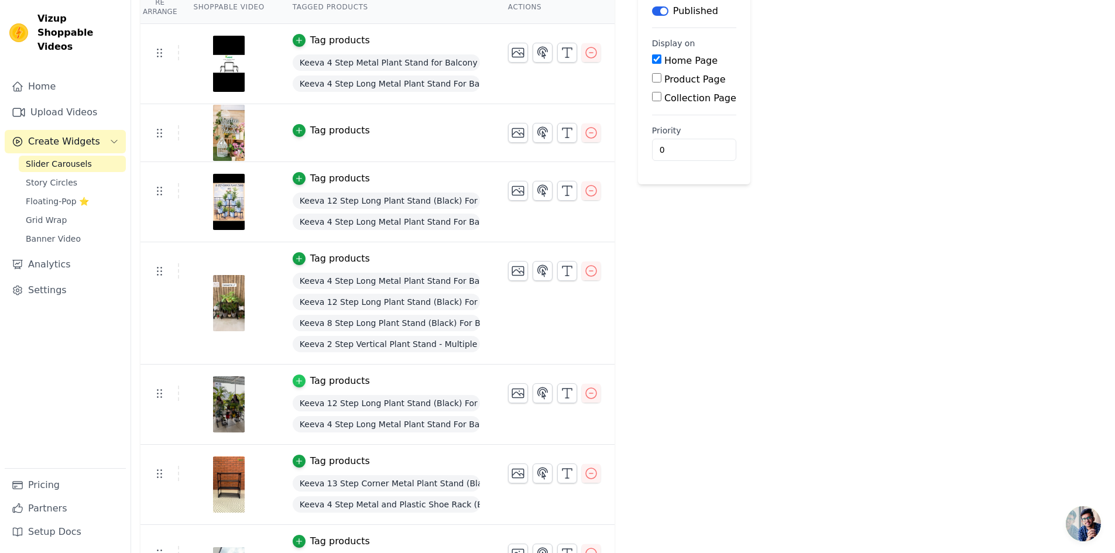
click at [293, 384] on div "button" at bounding box center [299, 381] width 13 height 13
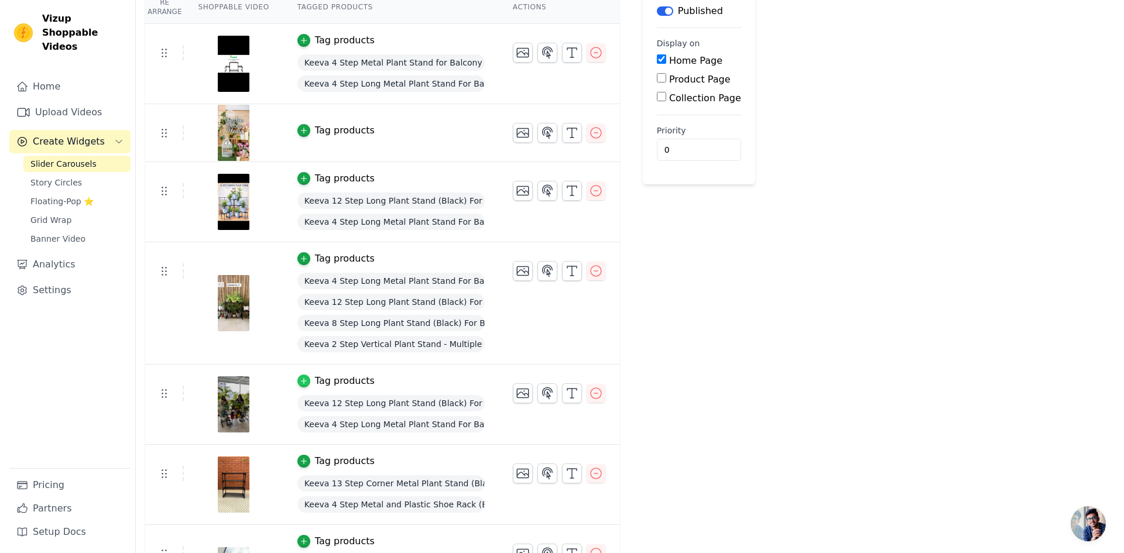
scroll to position [0, 0]
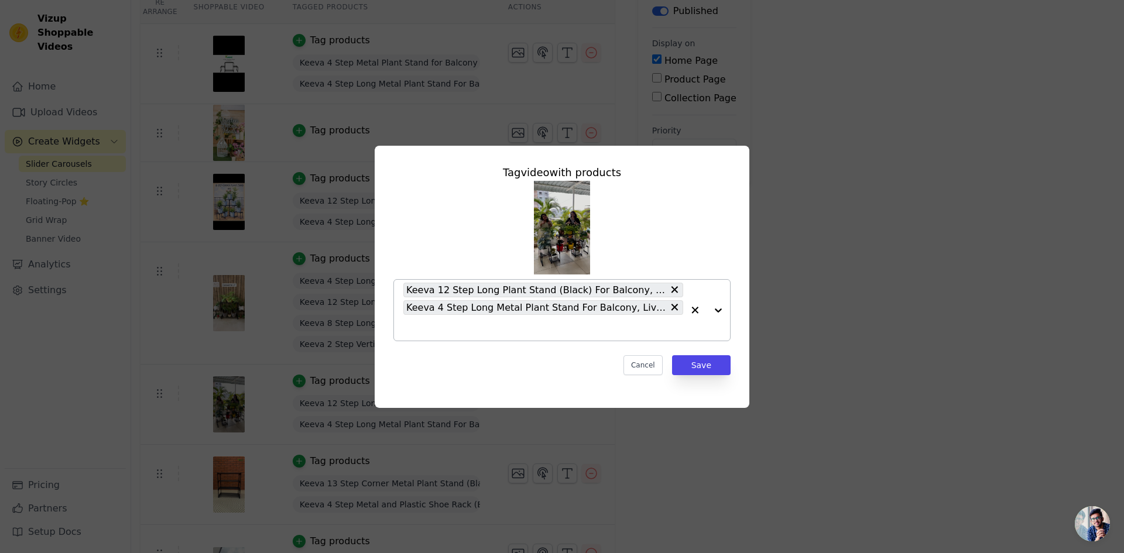
click at [468, 331] on input "text" at bounding box center [543, 328] width 280 height 14
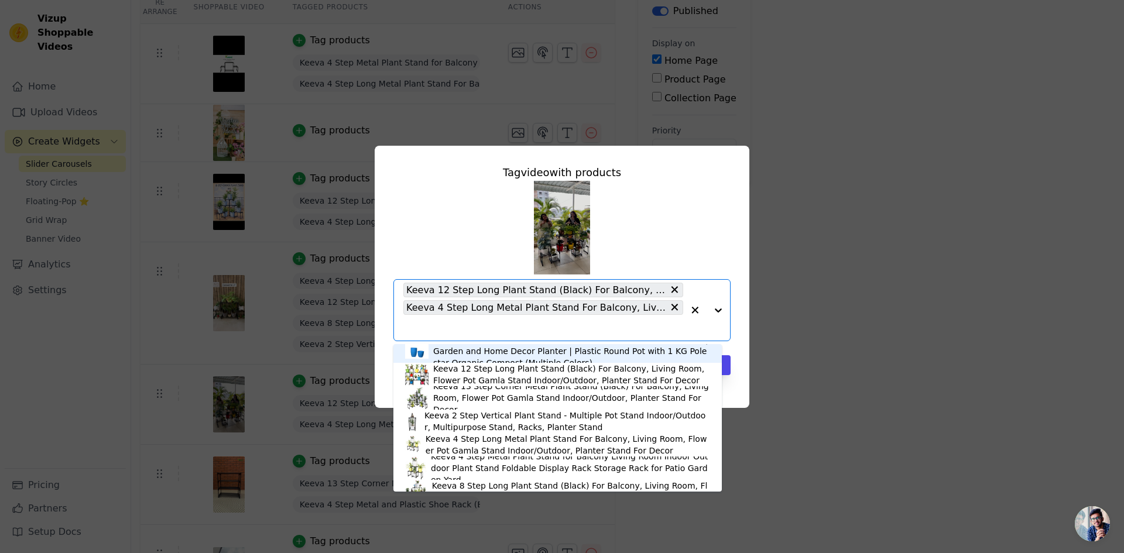
scroll to position [117, 0]
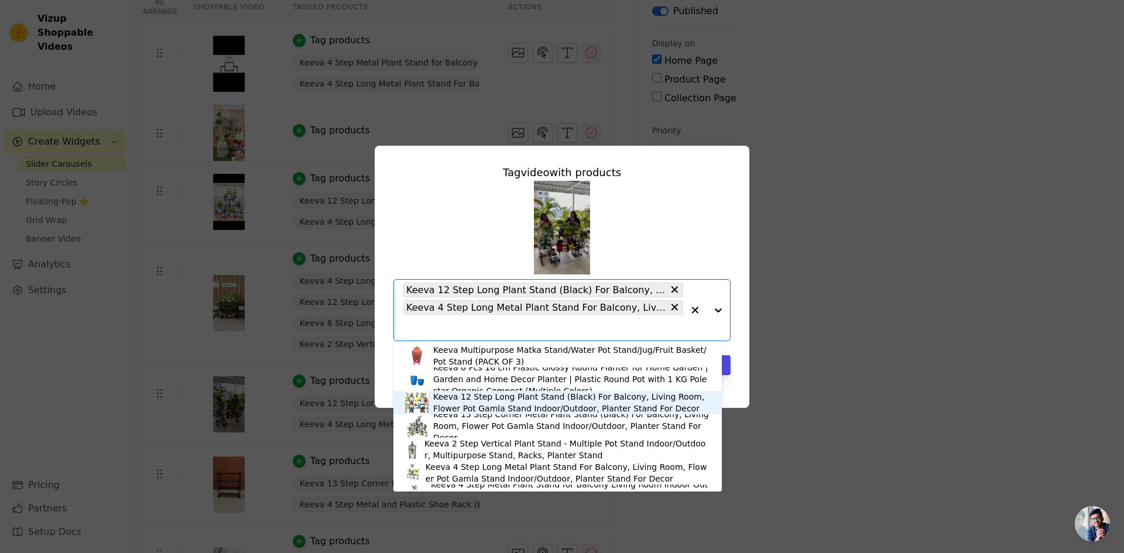
click at [454, 399] on div "Keeva 12 Step Long Plant Stand (Black) For Balcony, Living Room, Flower Pot Gam…" at bounding box center [571, 402] width 277 height 23
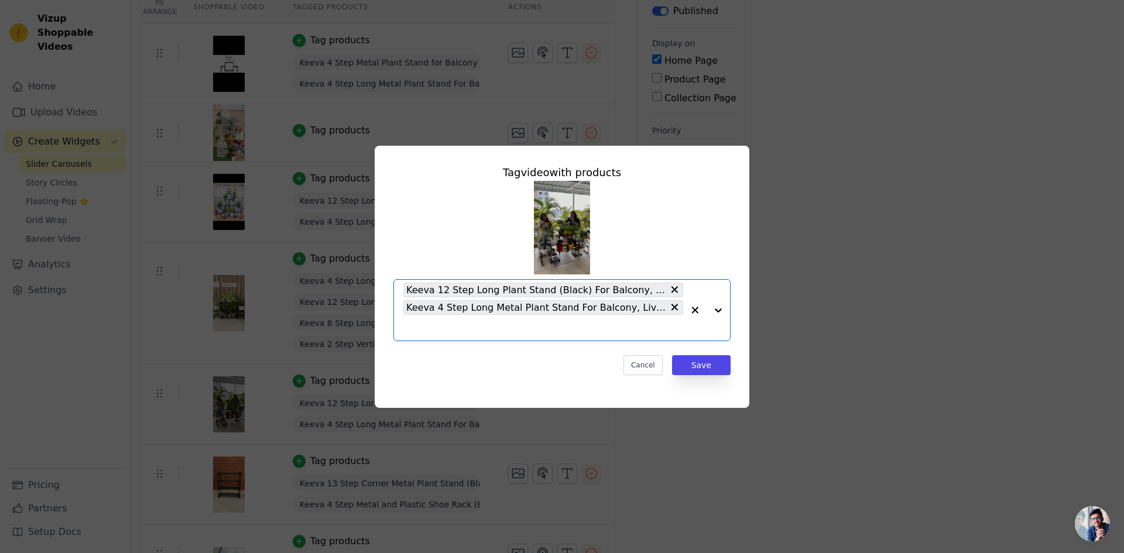
click at [441, 327] on input "text" at bounding box center [543, 328] width 280 height 14
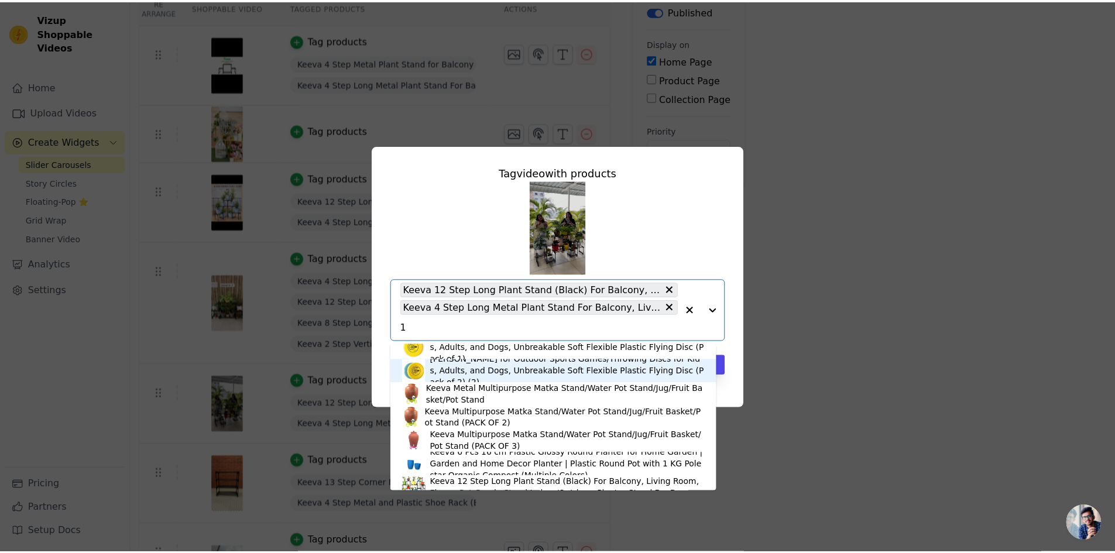
scroll to position [0, 0]
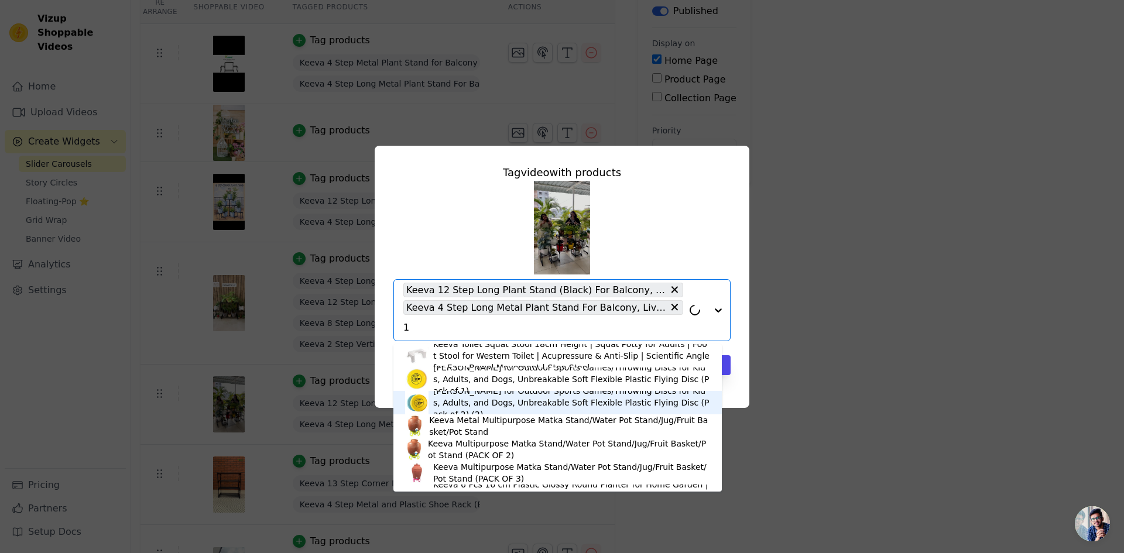
type input "13"
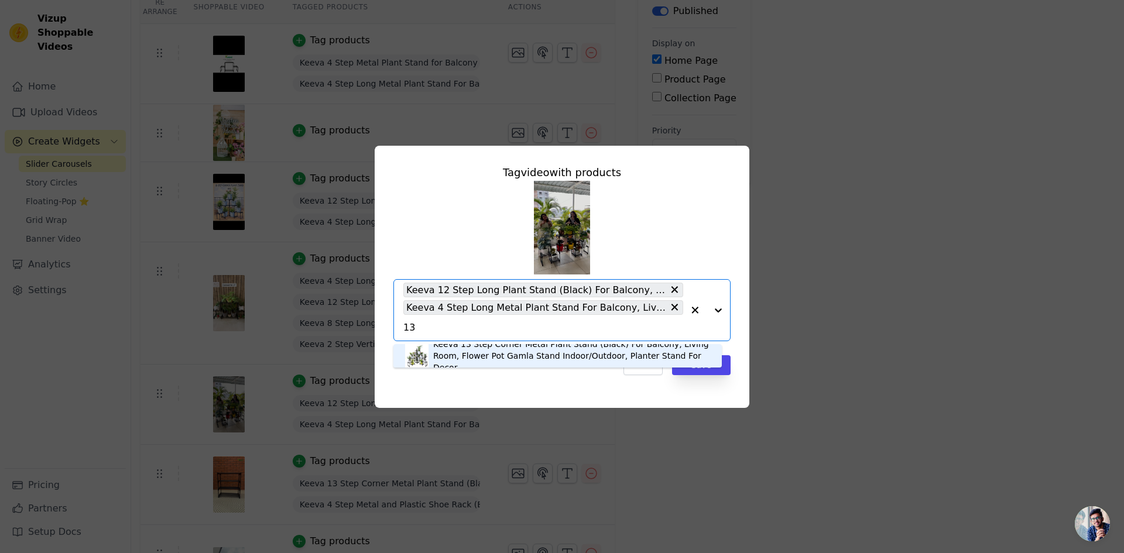
click at [480, 344] on div "Keeva 13 Step Corner Metal Plant Stand (Black) For Balcony, Living Room, Flower…" at bounding box center [571, 355] width 277 height 35
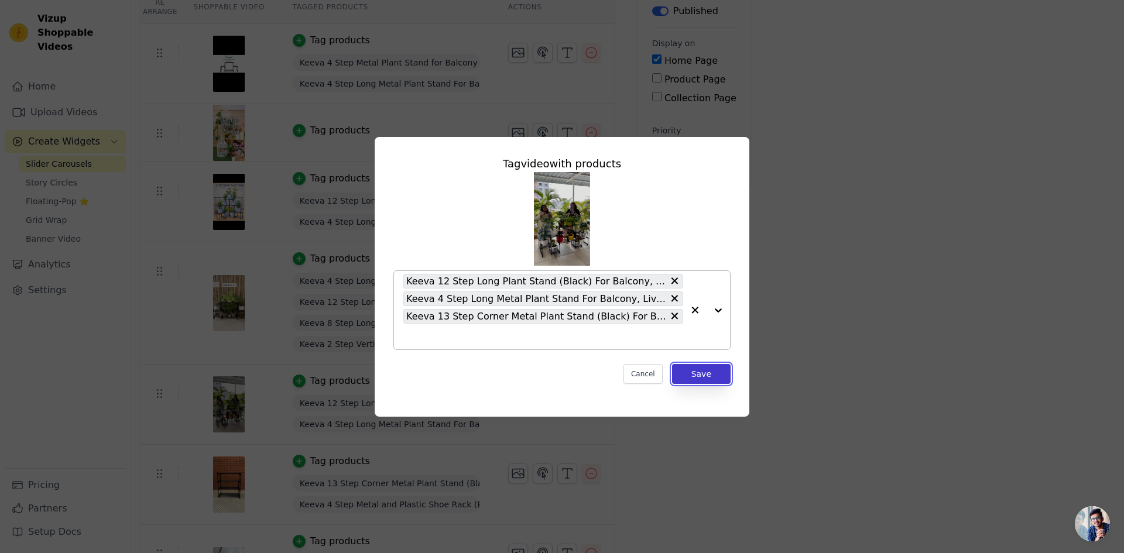
click at [694, 373] on button "Save" at bounding box center [701, 374] width 59 height 20
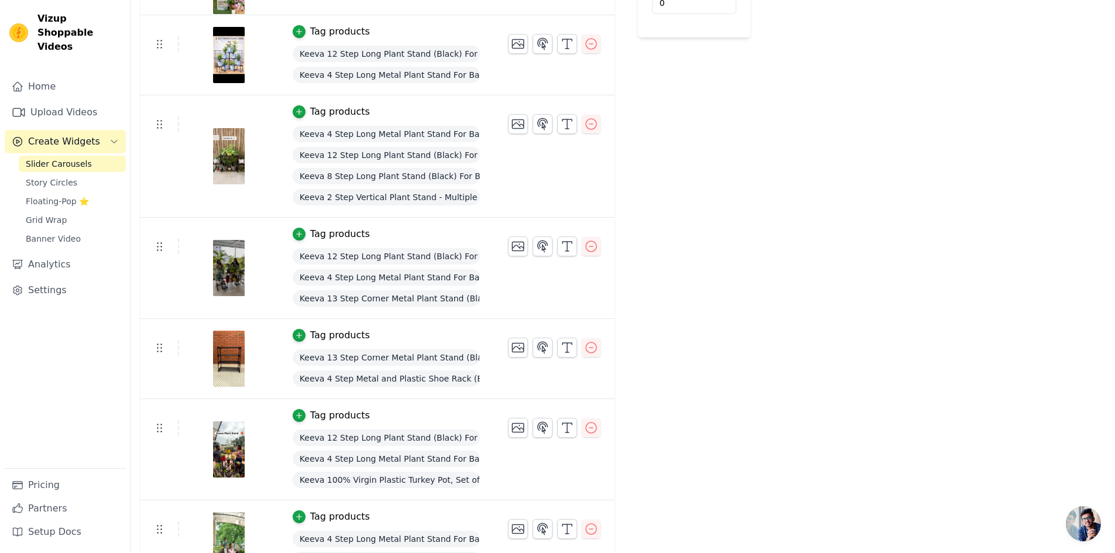
scroll to position [349, 0]
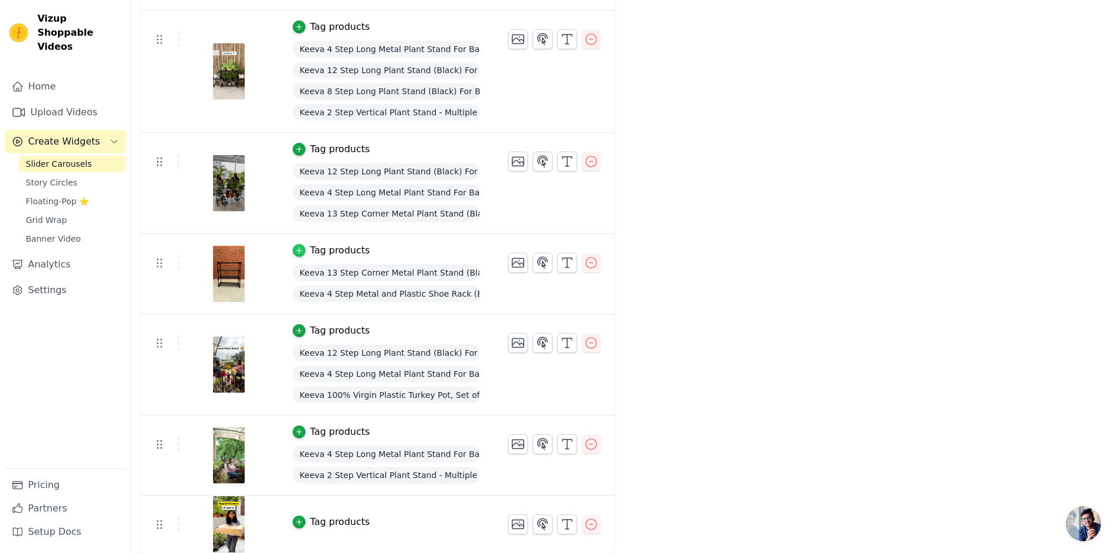
click at [293, 255] on div "button" at bounding box center [299, 250] width 13 height 13
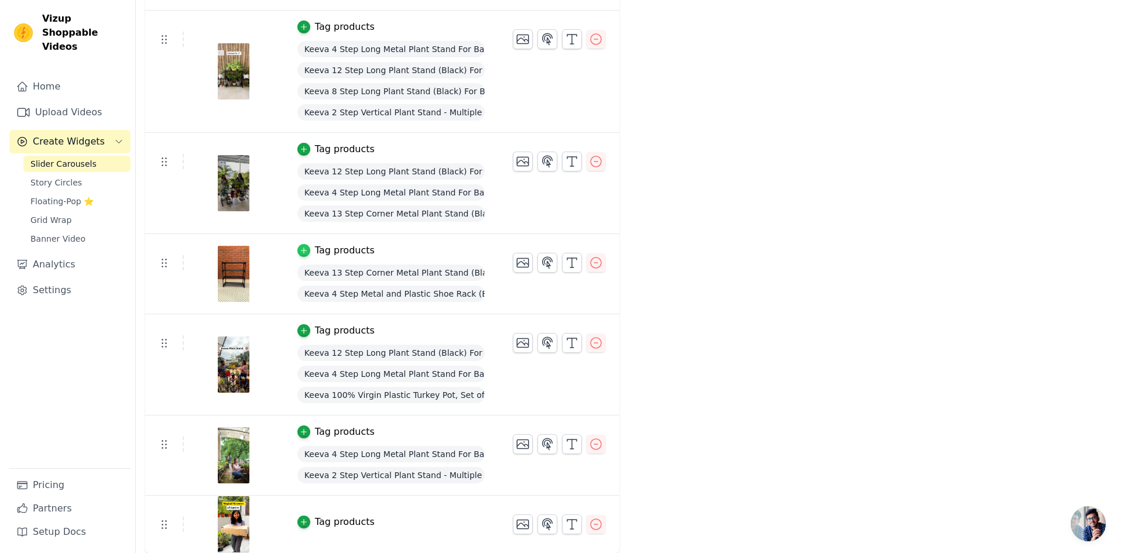
scroll to position [0, 0]
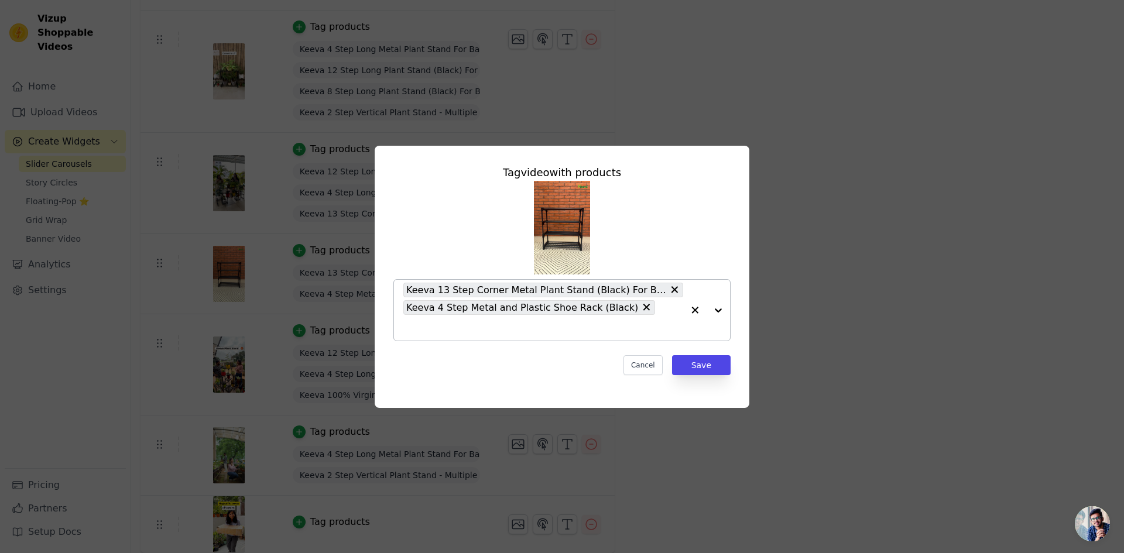
click at [673, 296] on icon at bounding box center [674, 290] width 12 height 12
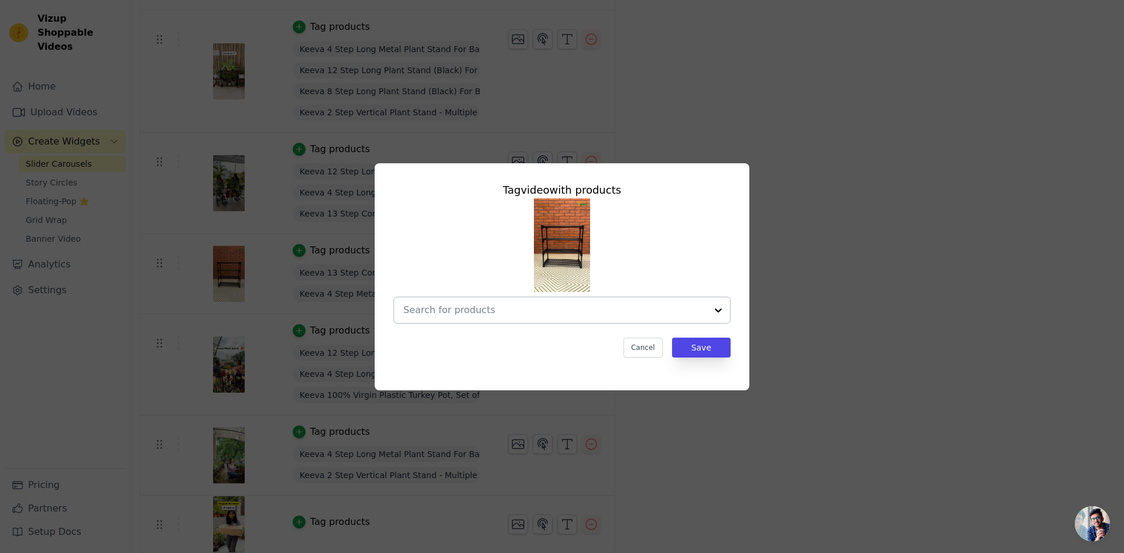
click at [582, 310] on input "text" at bounding box center [554, 310] width 303 height 14
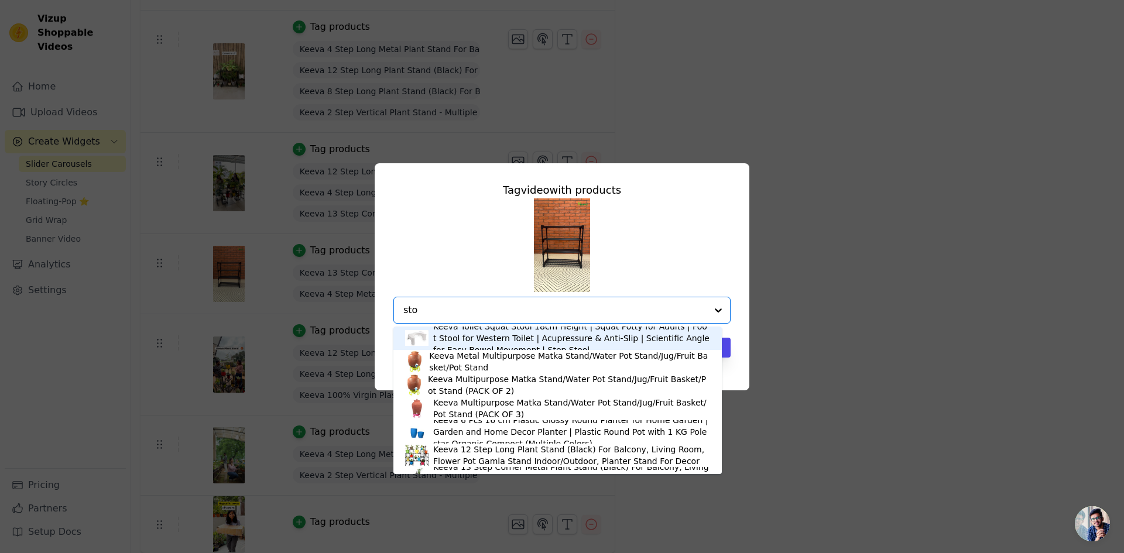
type input "stor"
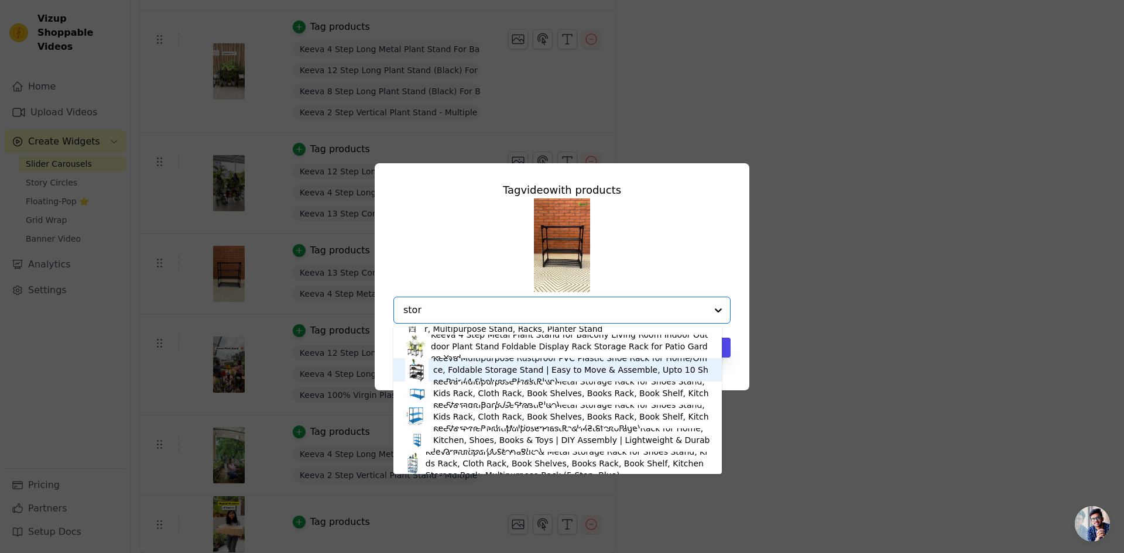
scroll to position [20, 0]
click at [458, 370] on div "Keeva Multipurpose Rustproof PVC Plastic Shoe Rack for Home/Office, Foldable St…" at bounding box center [571, 365] width 277 height 35
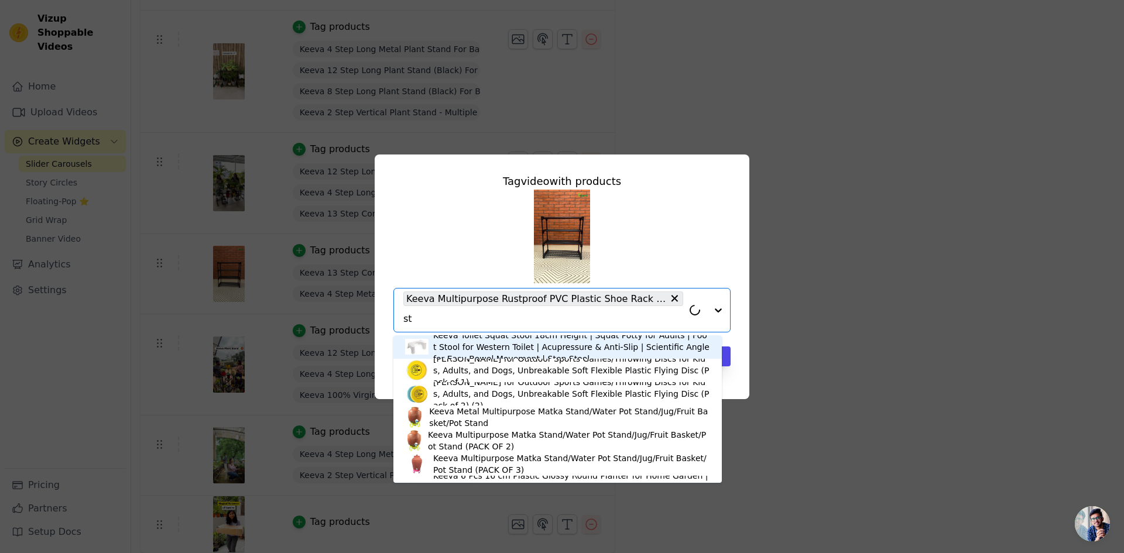
type input "sto"
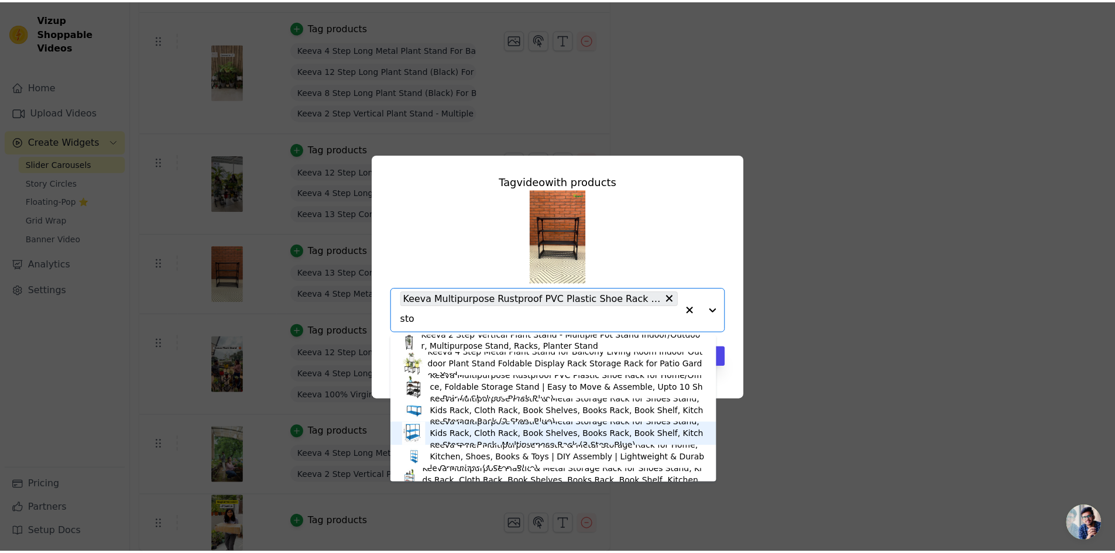
scroll to position [43, 0]
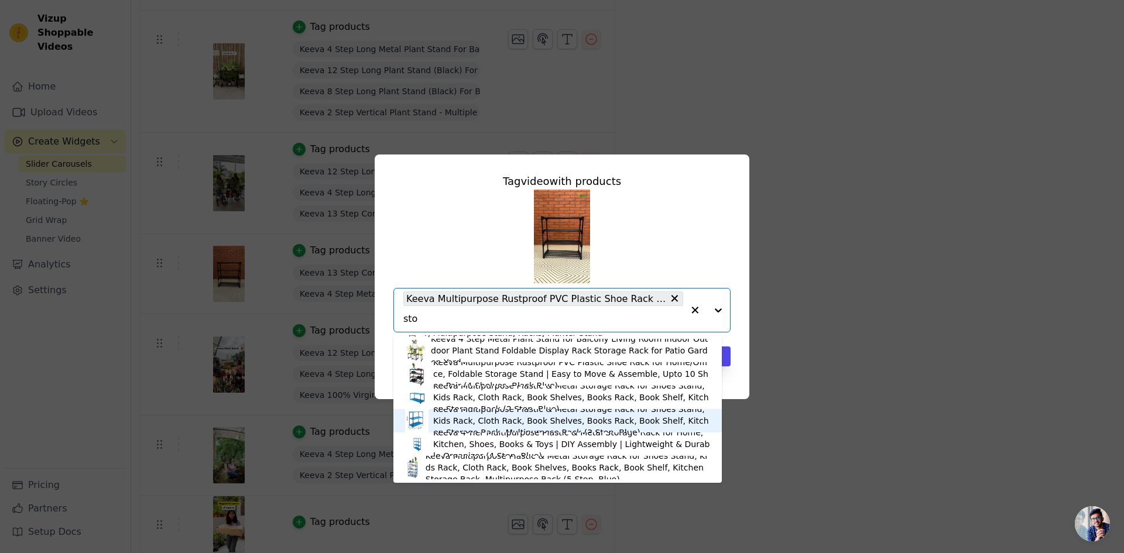
click at [454, 413] on div "Keeva Multipurpose Plastic & Metal Storage Rack for Shoes Stand, Kids Rack, Clo…" at bounding box center [571, 420] width 277 height 35
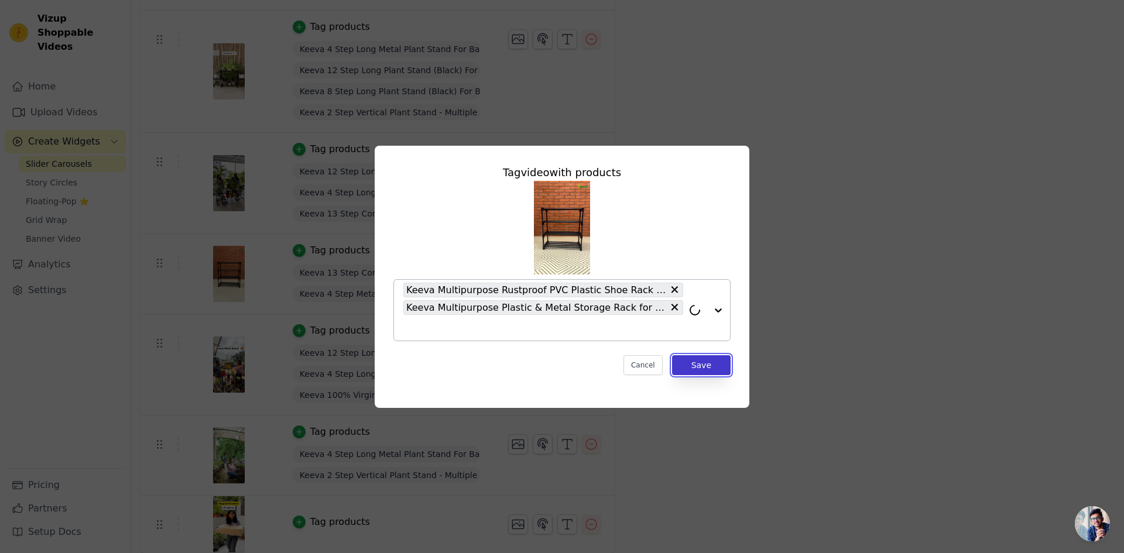
click at [709, 363] on button "Save" at bounding box center [701, 365] width 59 height 20
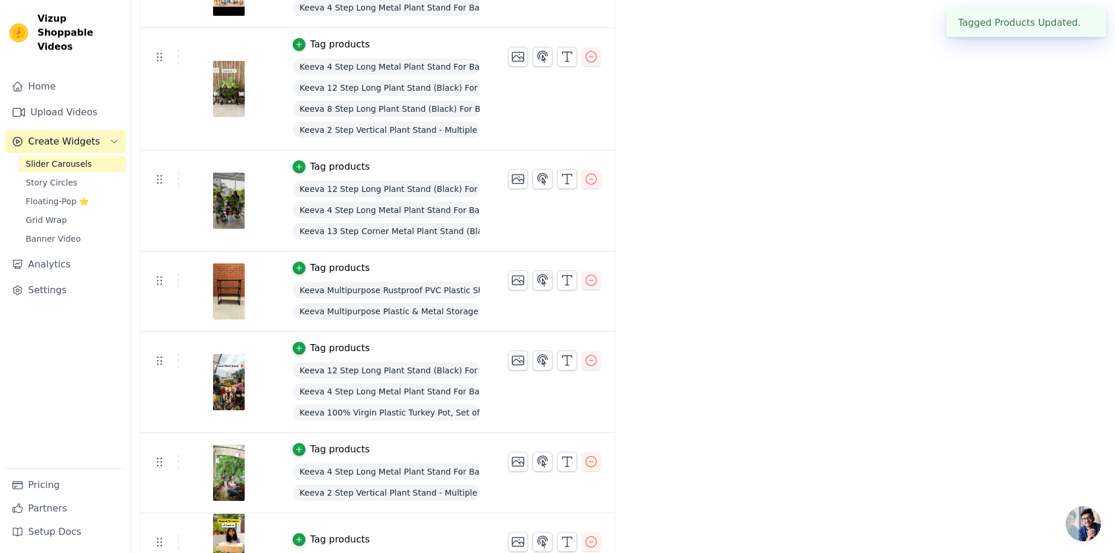
scroll to position [349, 0]
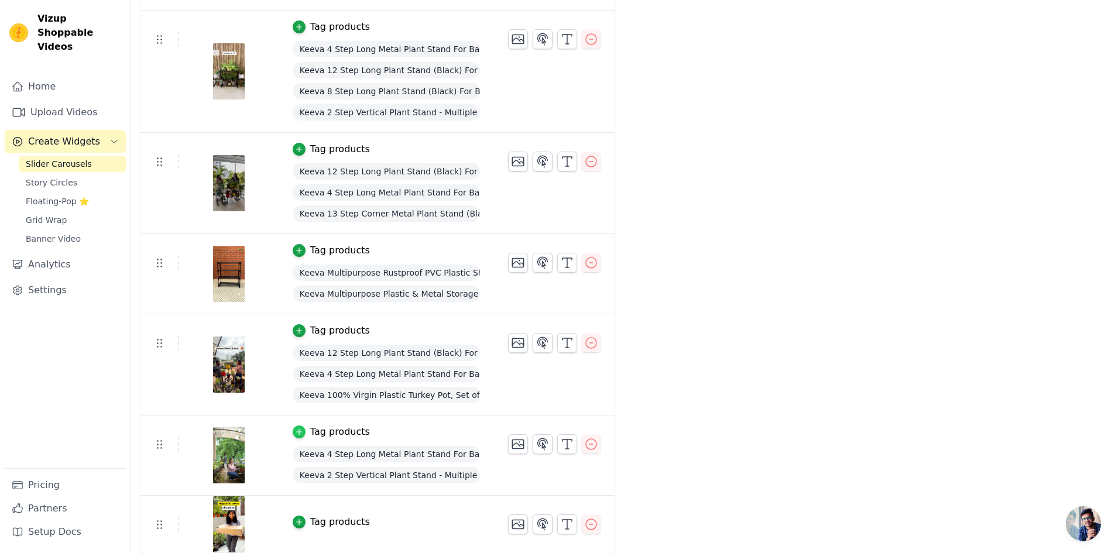
click at [295, 431] on icon "button" at bounding box center [299, 432] width 8 height 8
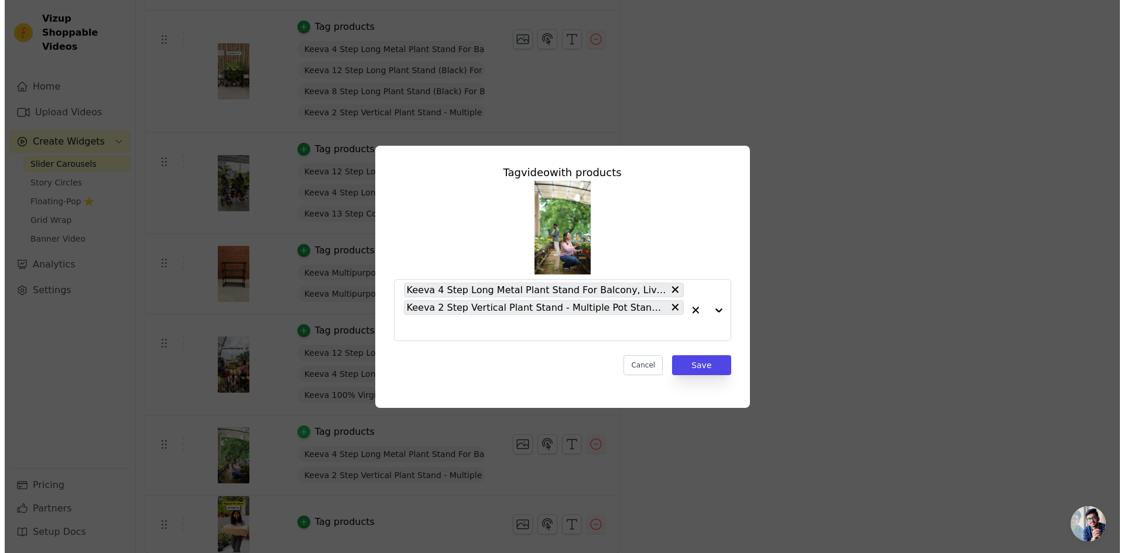
scroll to position [0, 0]
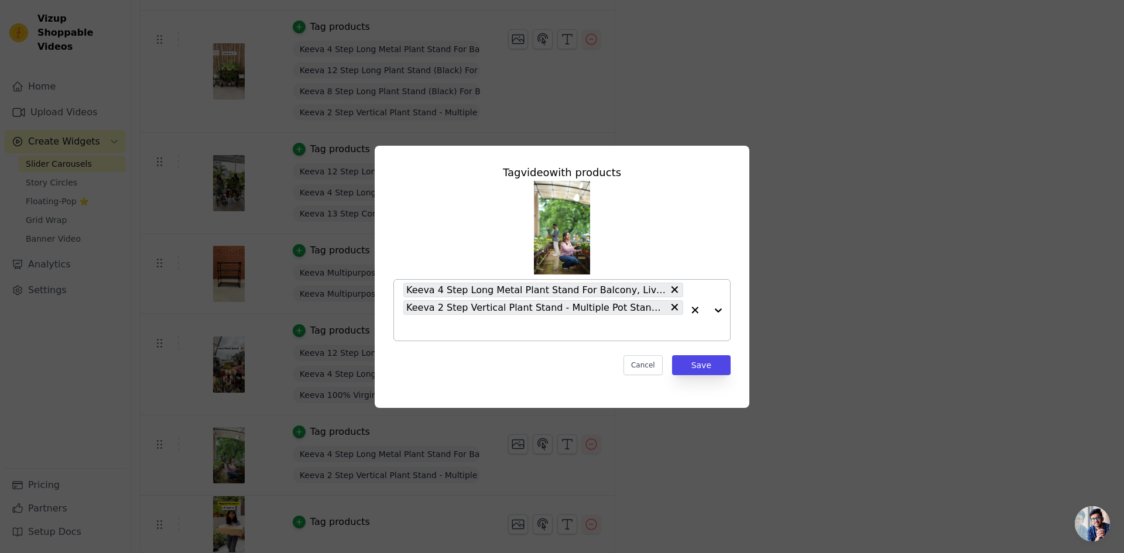
click at [490, 329] on input "text" at bounding box center [543, 328] width 280 height 14
type input "p"
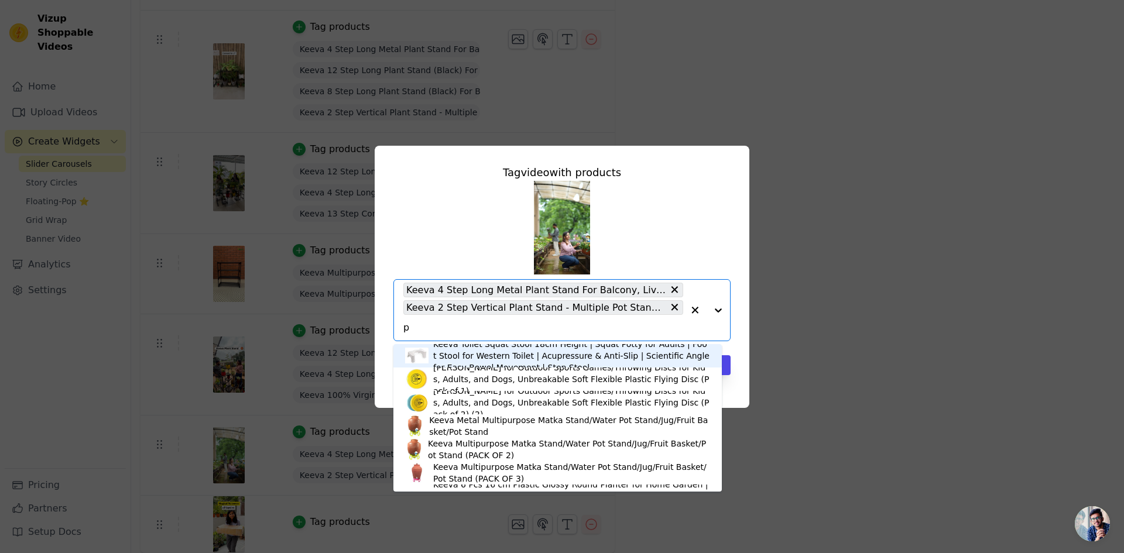
type input "po"
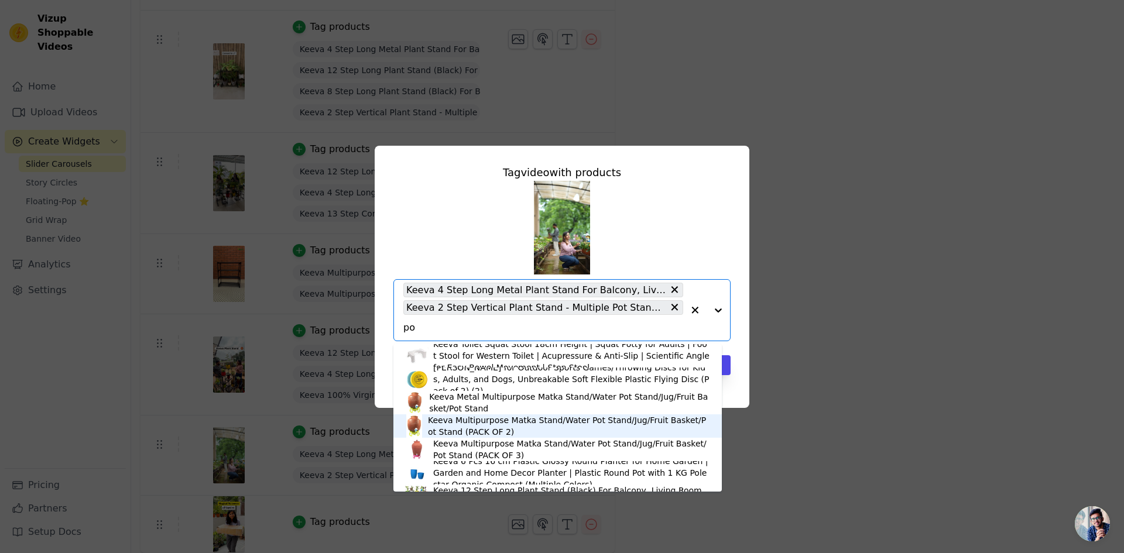
scroll to position [117, 0]
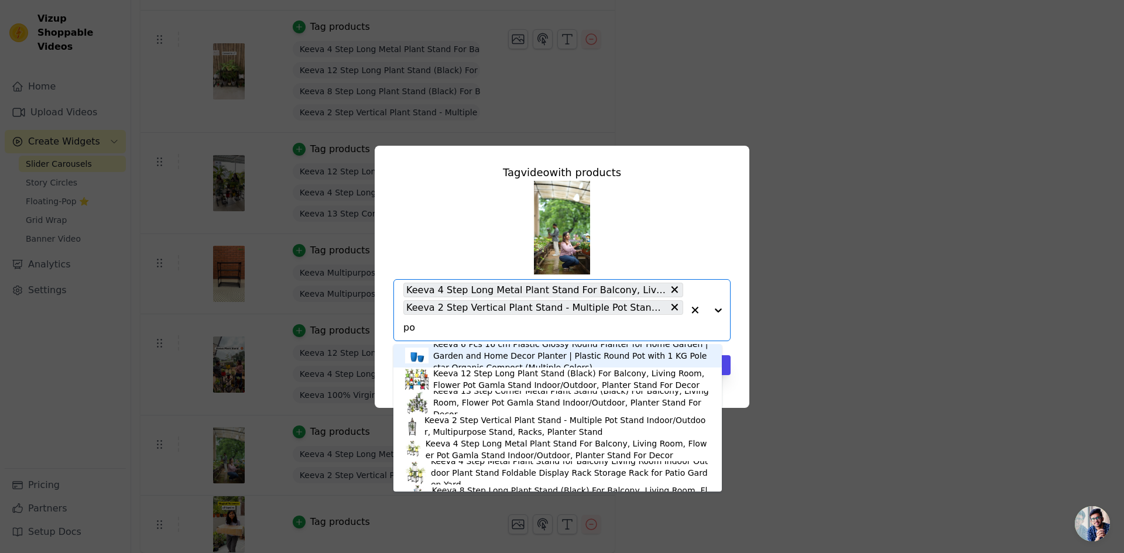
click at [478, 362] on div "Keeva 6 Pcs 16 cm Plastic Glossy Round Planter for Home Garden | Garden and Hom…" at bounding box center [571, 355] width 277 height 35
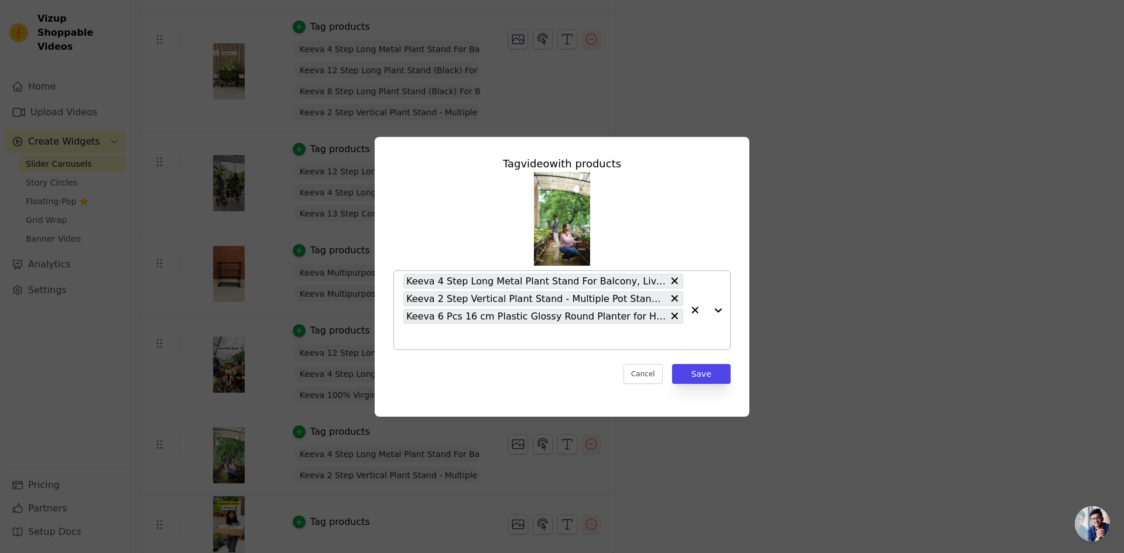
click at [451, 334] on input "text" at bounding box center [543, 336] width 280 height 14
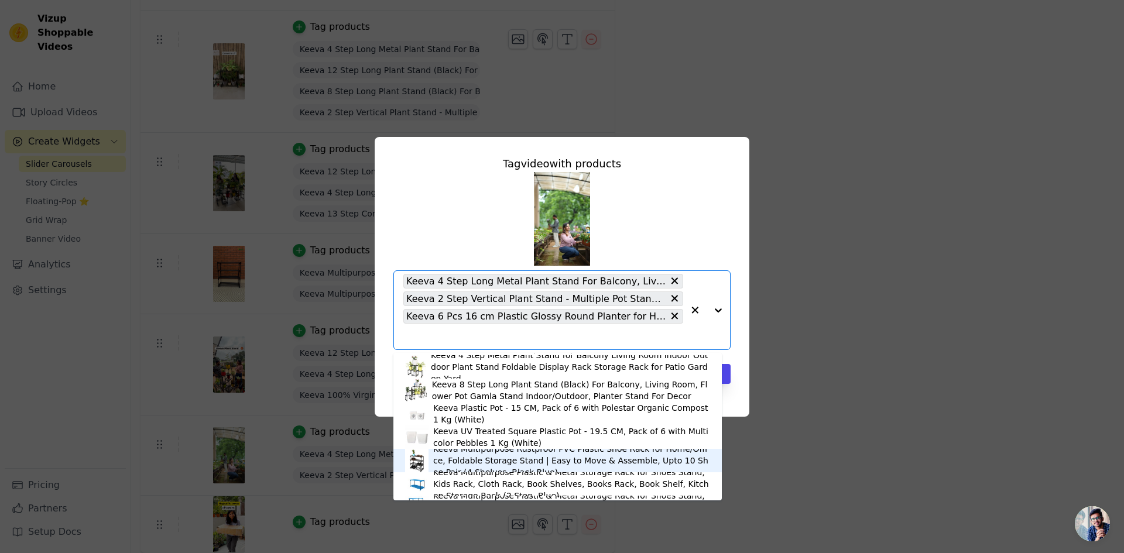
scroll to position [266, 0]
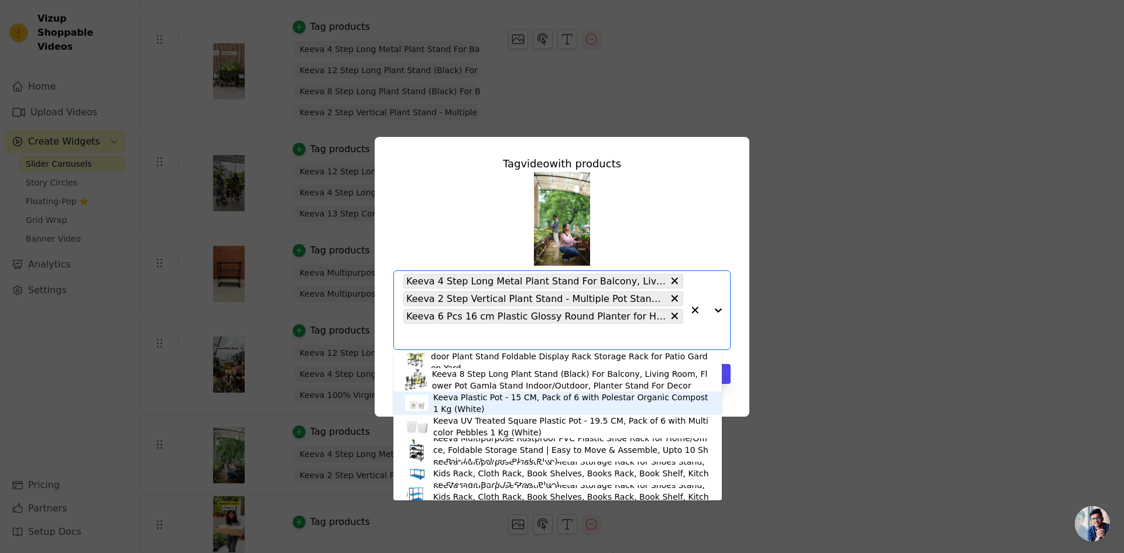
click at [480, 402] on div "Keeva Plastic Pot - 15 CM, Pack of 6 with Polestar Organic Compost 1 Kg (White)" at bounding box center [571, 402] width 277 height 23
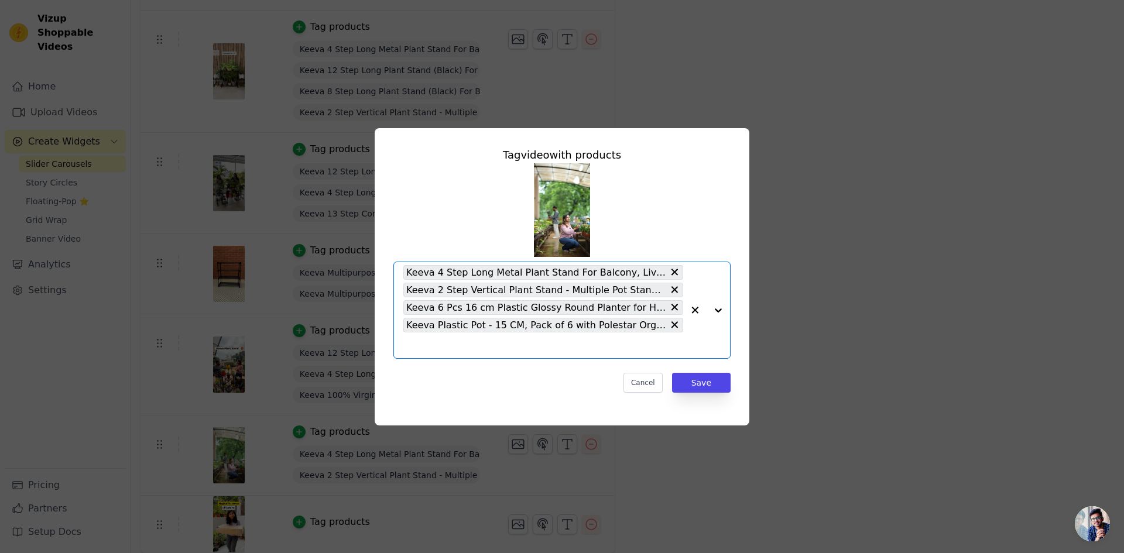
click at [483, 346] on input "text" at bounding box center [543, 345] width 280 height 14
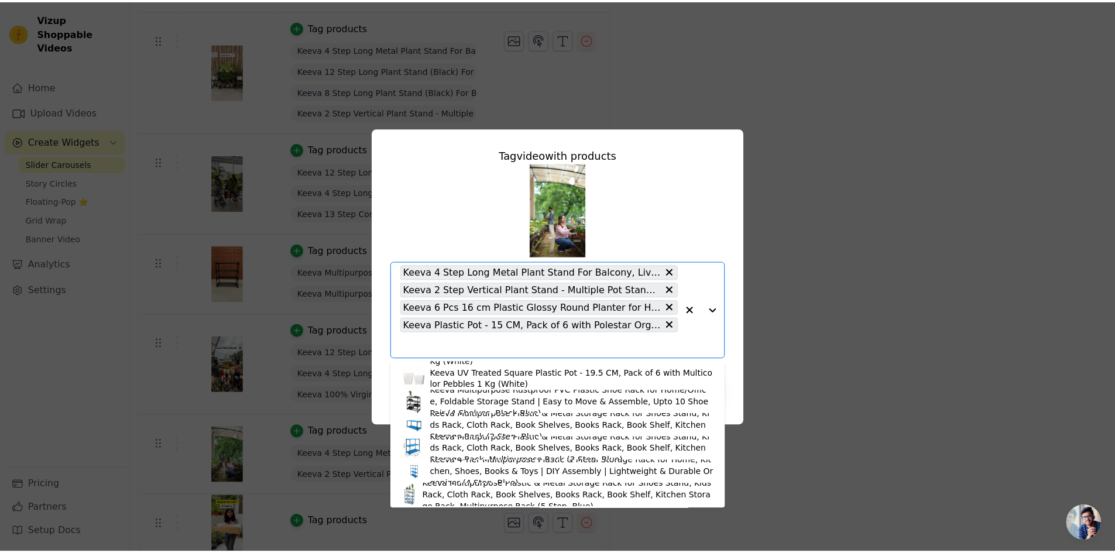
scroll to position [324, 0]
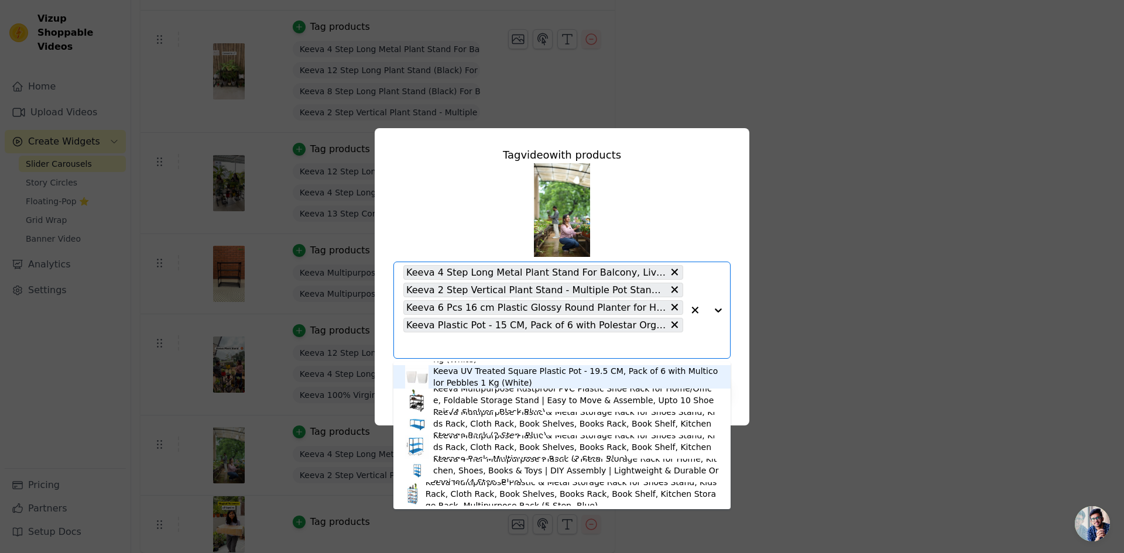
click at [466, 377] on div "Keeva UV Treated Square Plastic Pot - 19.5 CM, Pack of 6 with Multicolor Pebble…" at bounding box center [576, 376] width 286 height 23
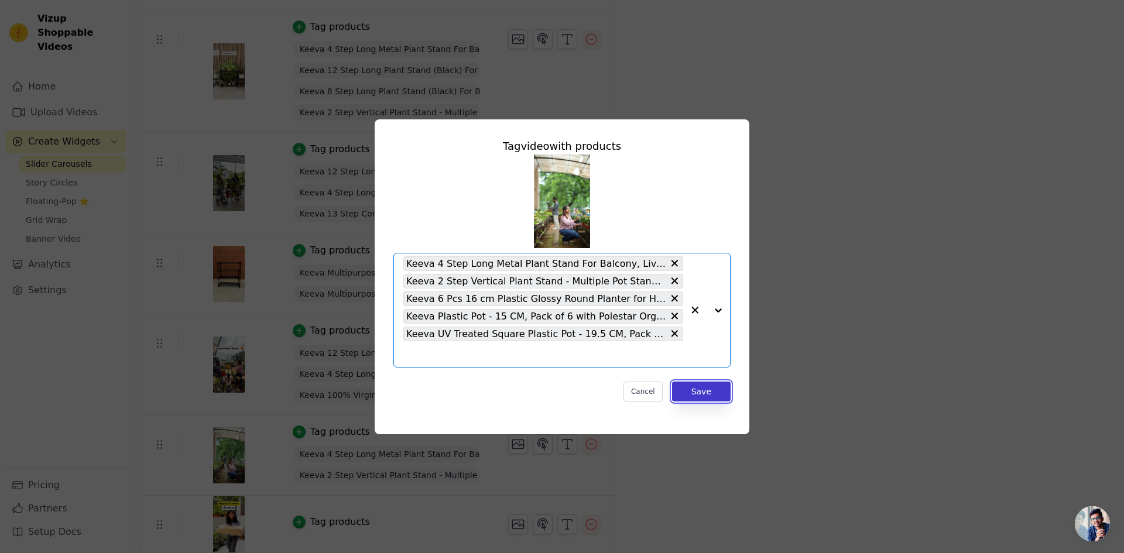
click at [716, 391] on button "Save" at bounding box center [701, 392] width 59 height 20
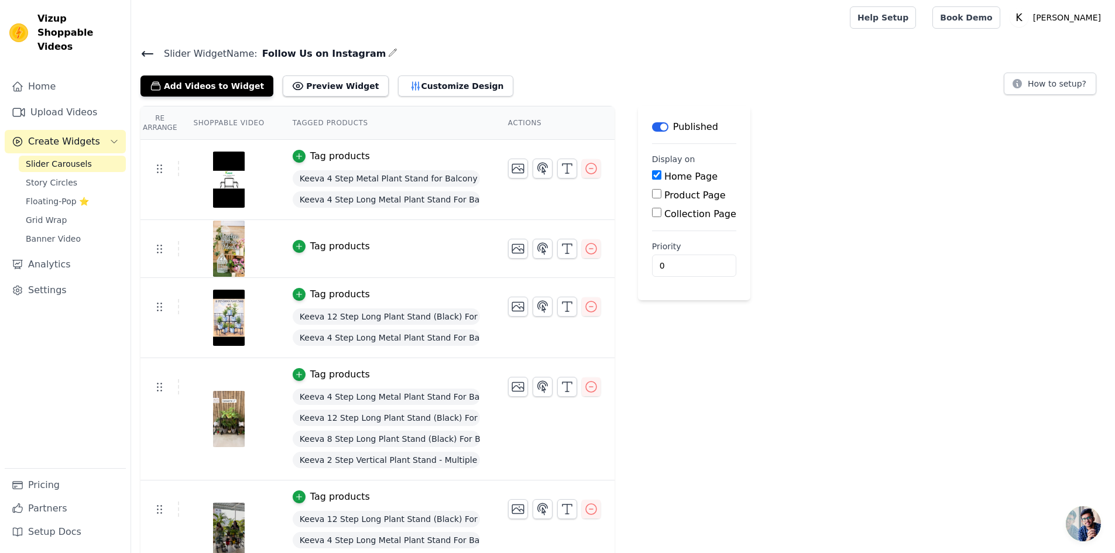
scroll to position [0, 0]
